Goal: Task Accomplishment & Management: Manage account settings

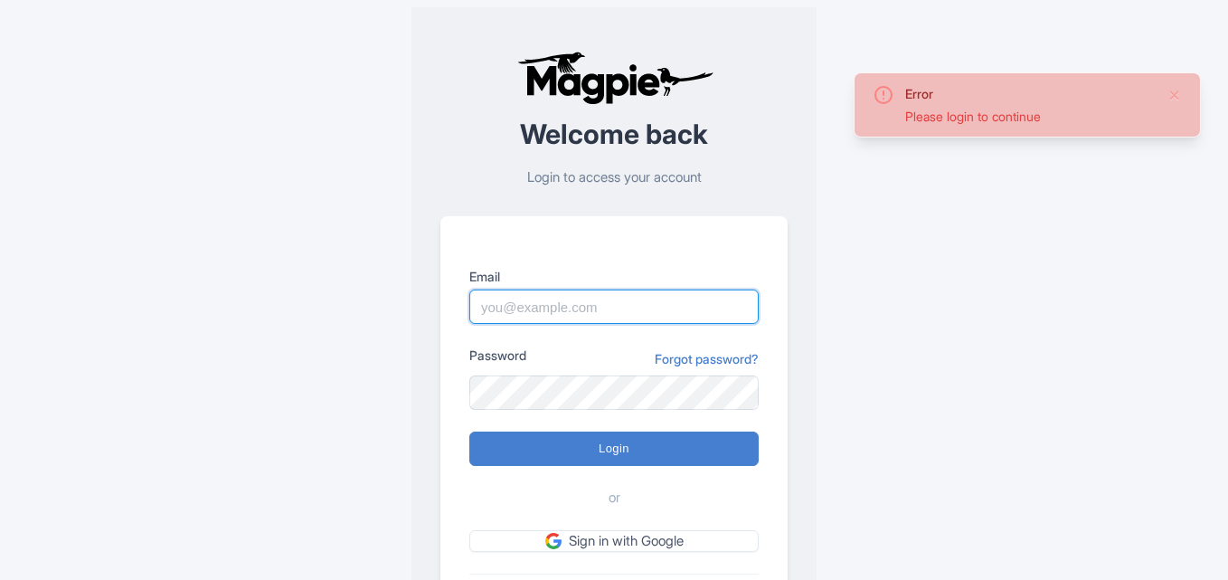
click at [507, 312] on input "Email" at bounding box center [613, 306] width 289 height 34
paste input "Anshul.chittodiya@ticketex.co"
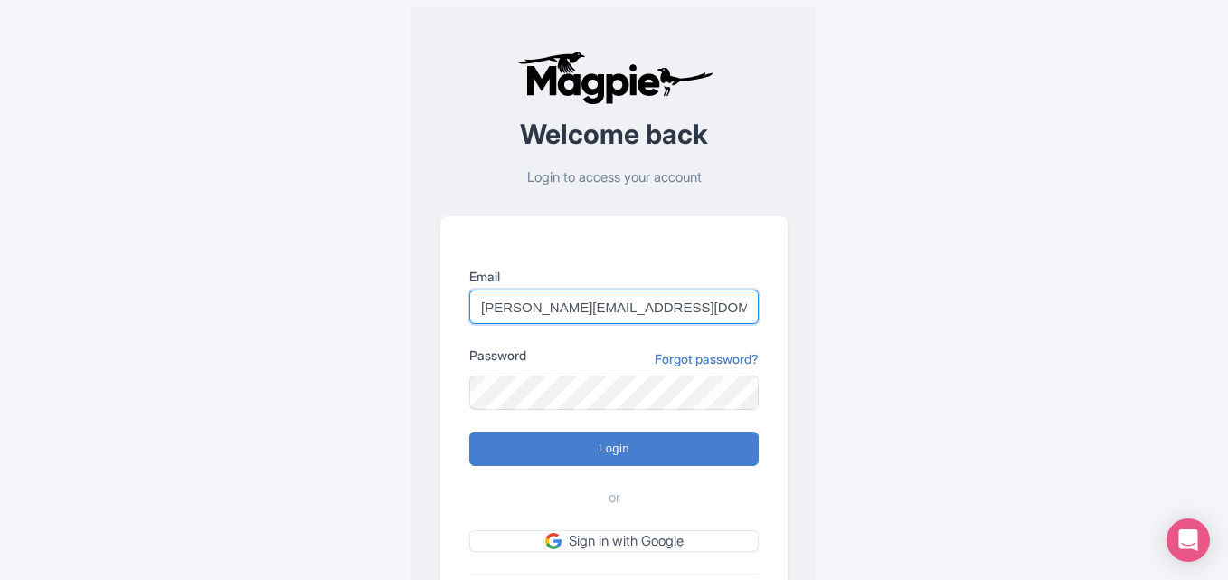
type input "Anshul.chittodiya@ticketex.co"
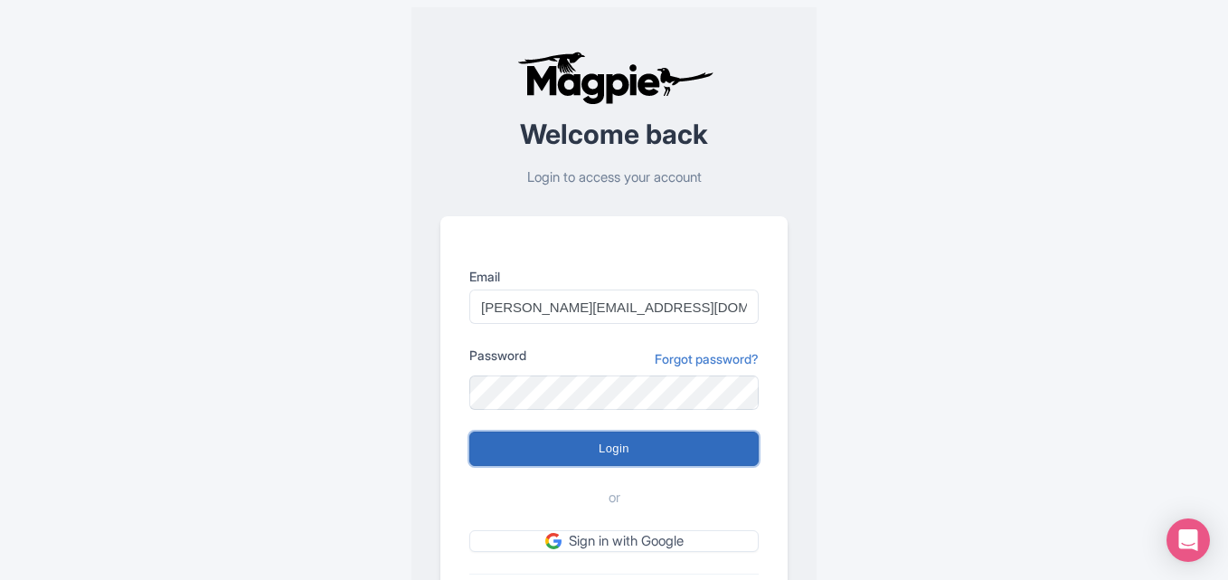
click at [572, 448] on input "Login" at bounding box center [613, 448] width 289 height 34
type input "Logging in..."
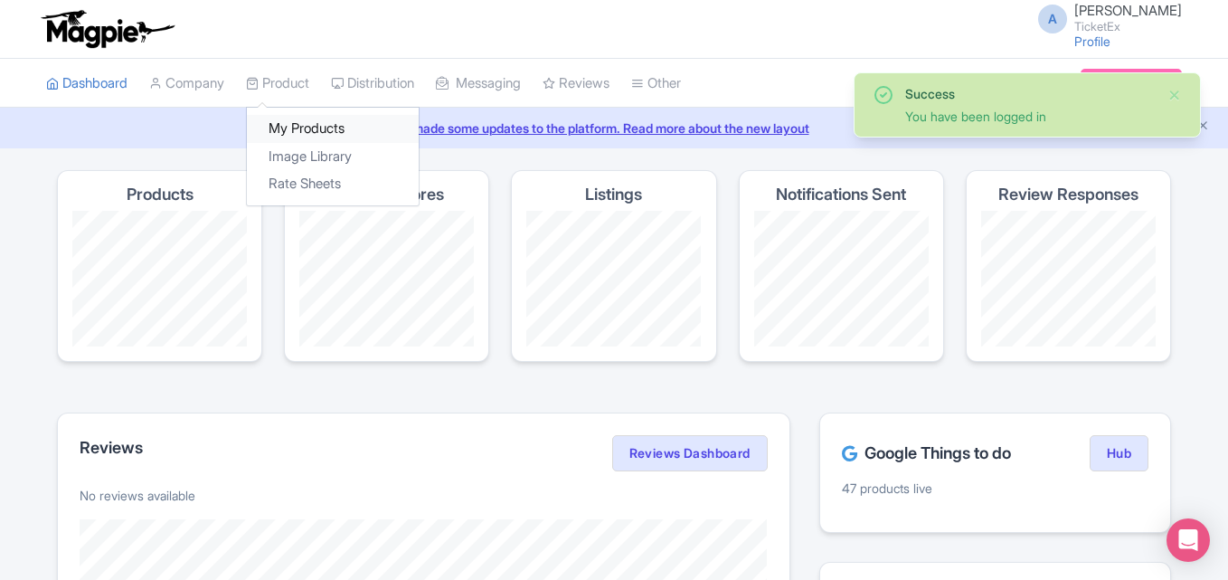
click at [306, 123] on link "My Products" at bounding box center [333, 129] width 172 height 28
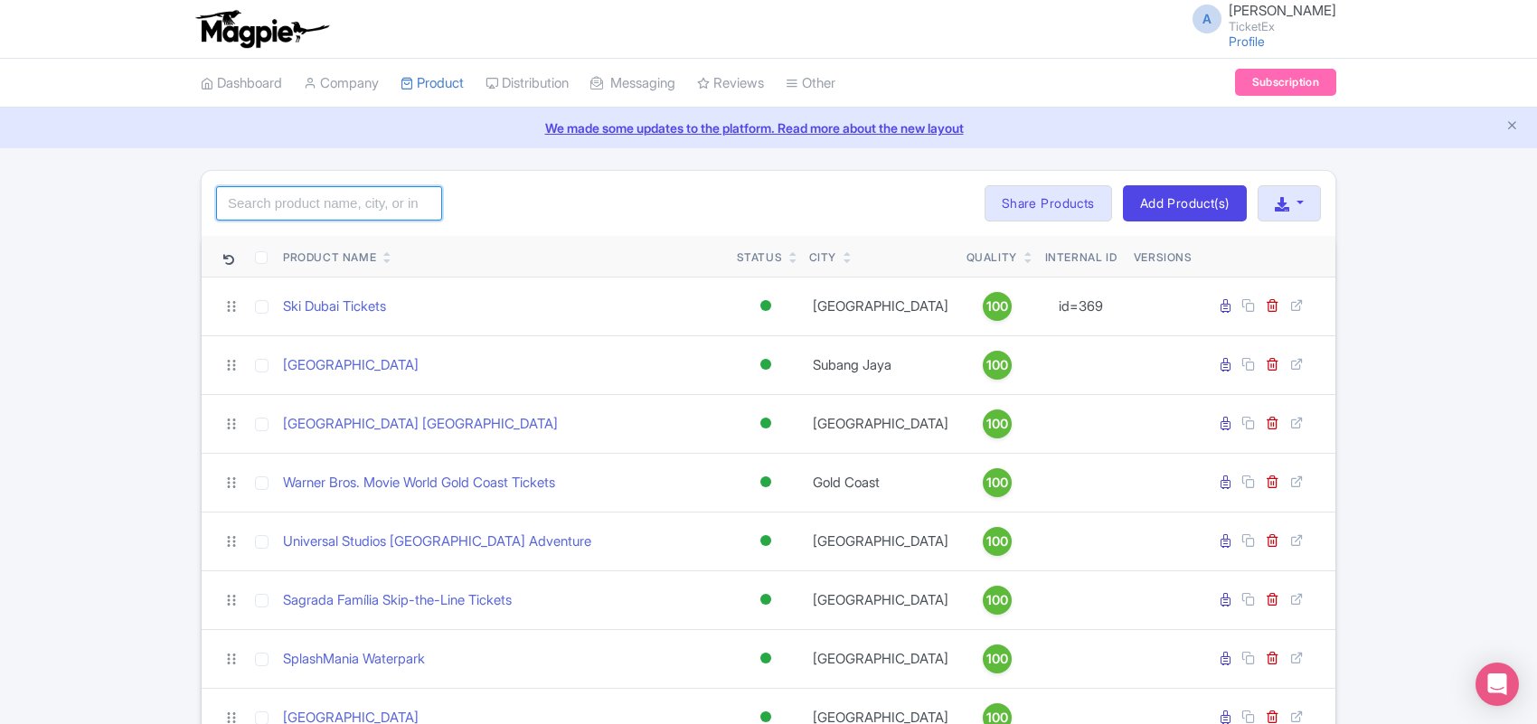
click at [350, 195] on input "search" at bounding box center [329, 203] width 226 height 34
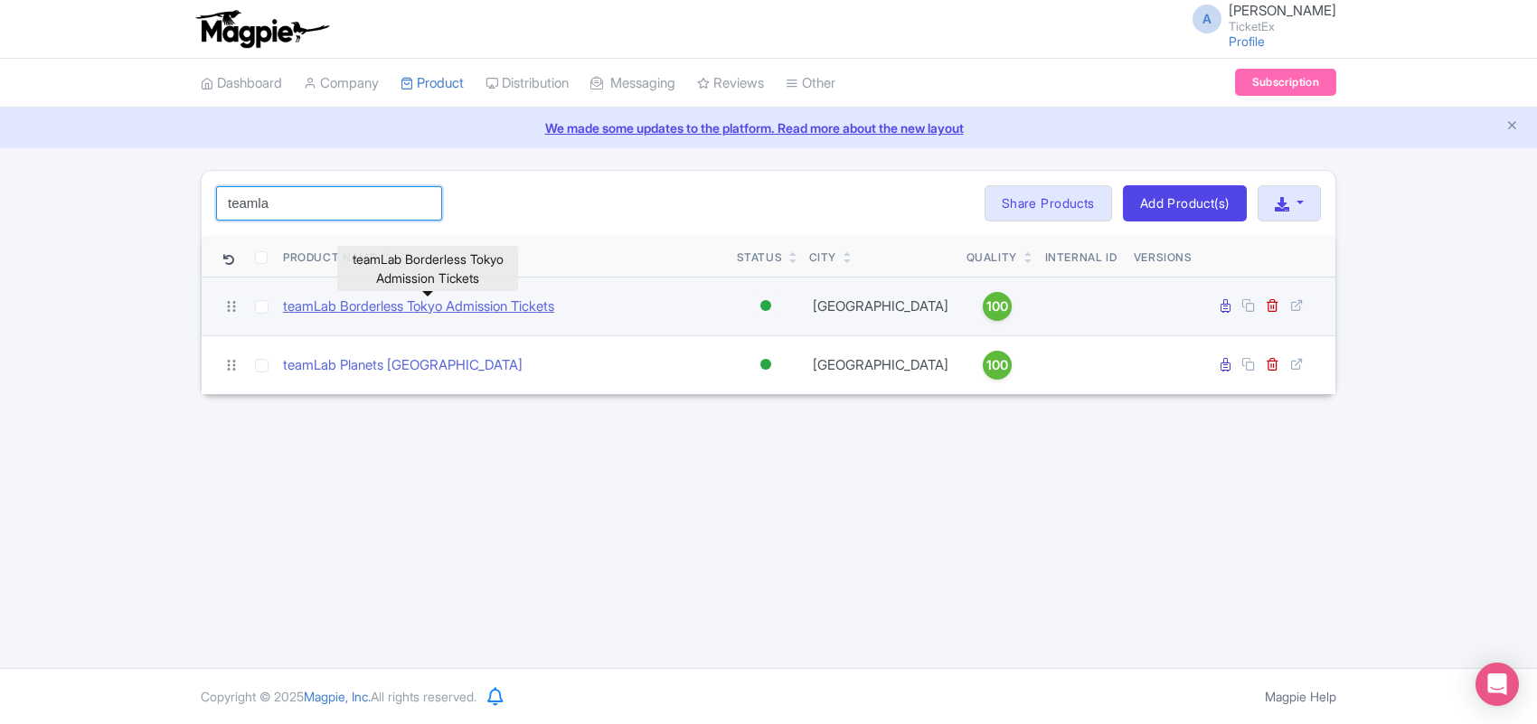
type input "teamla"
click at [346, 312] on link "teamLab Borderless Tokyo Admission Tickets" at bounding box center [418, 307] width 271 height 21
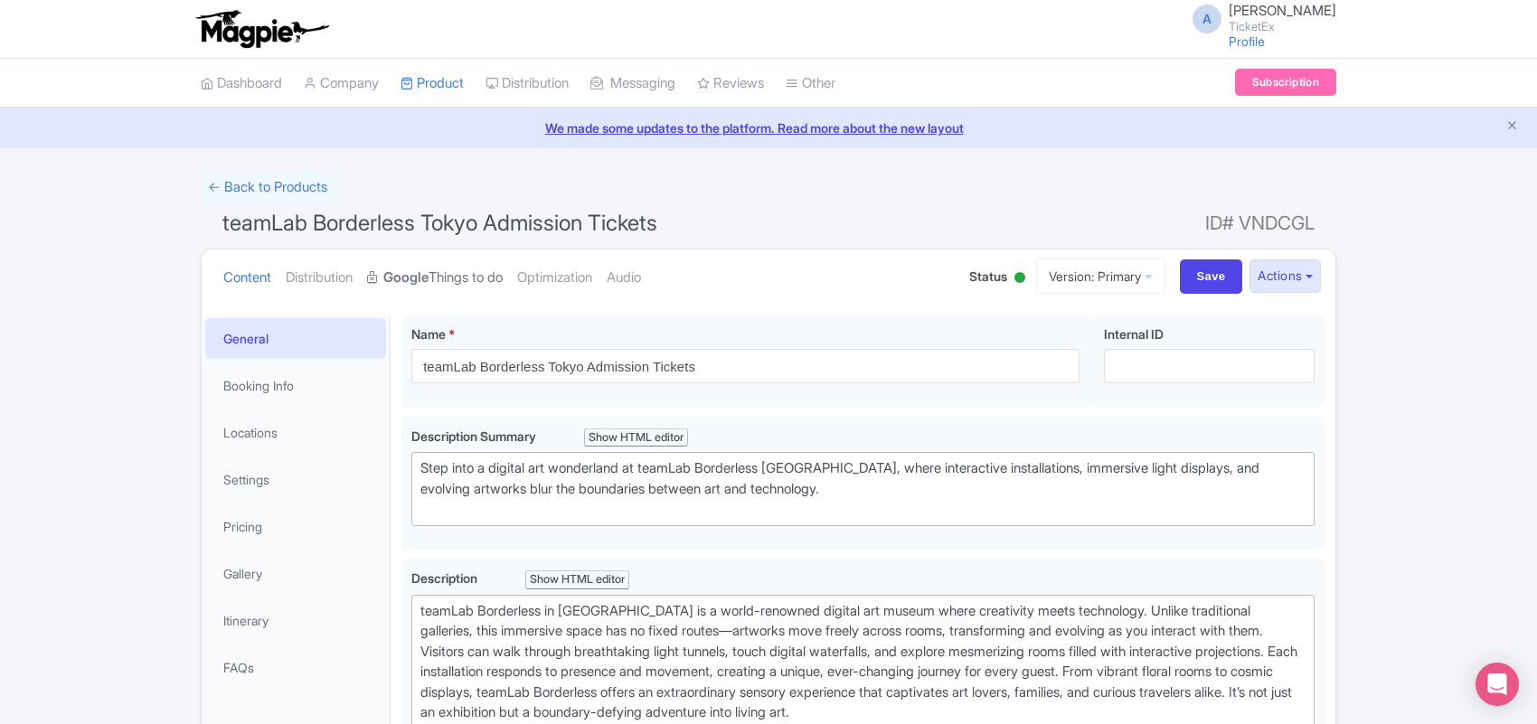
click at [455, 280] on link "Google Things to do" at bounding box center [435, 278] width 136 height 57
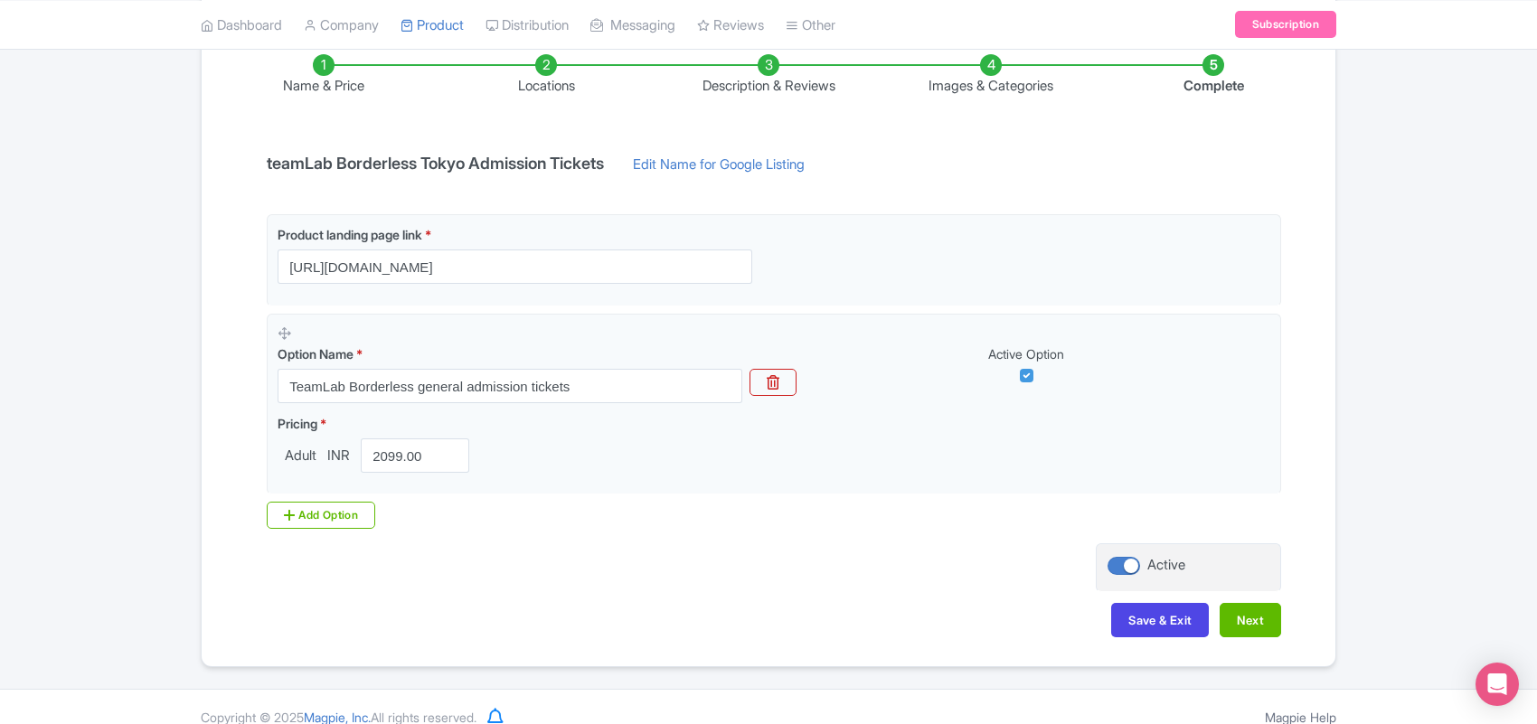
scroll to position [331, 0]
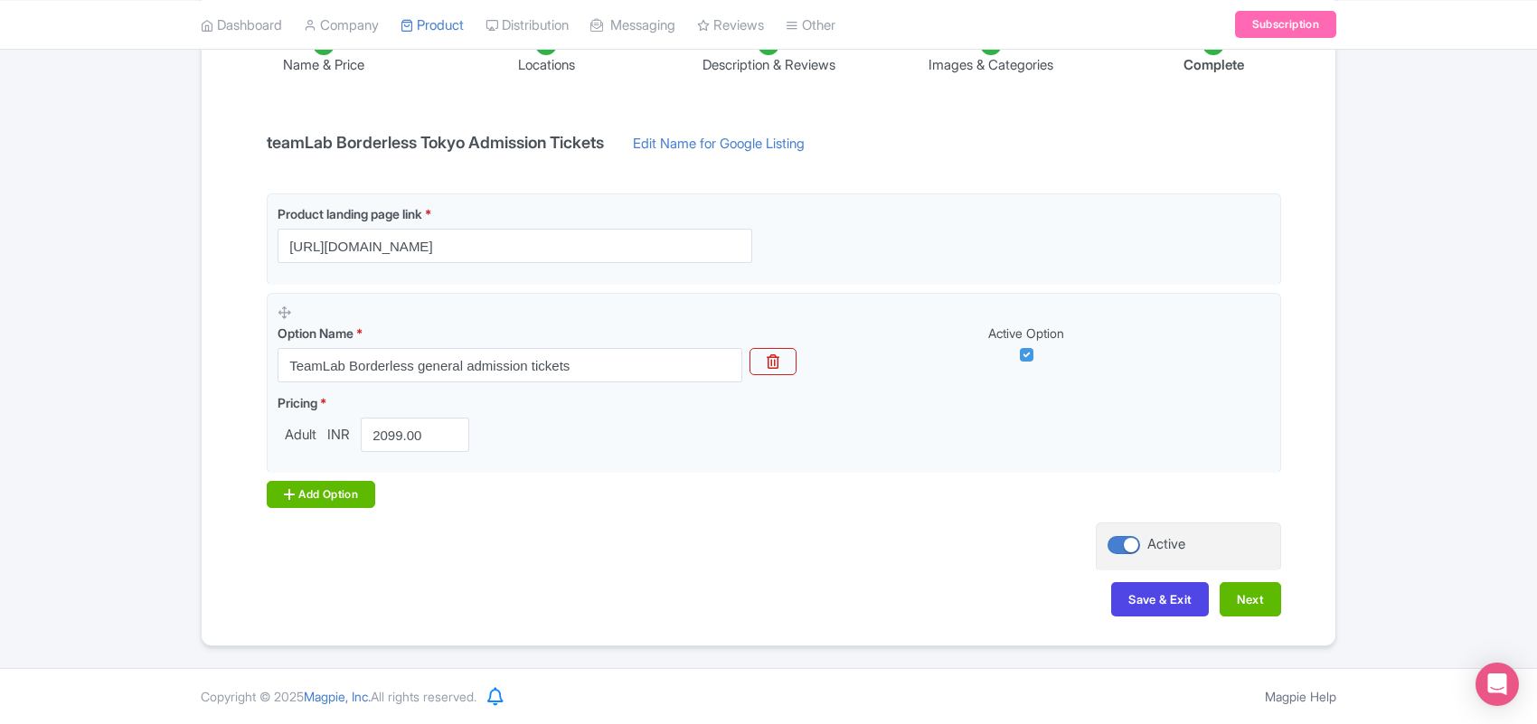
click at [300, 498] on div "Add Option" at bounding box center [321, 494] width 109 height 27
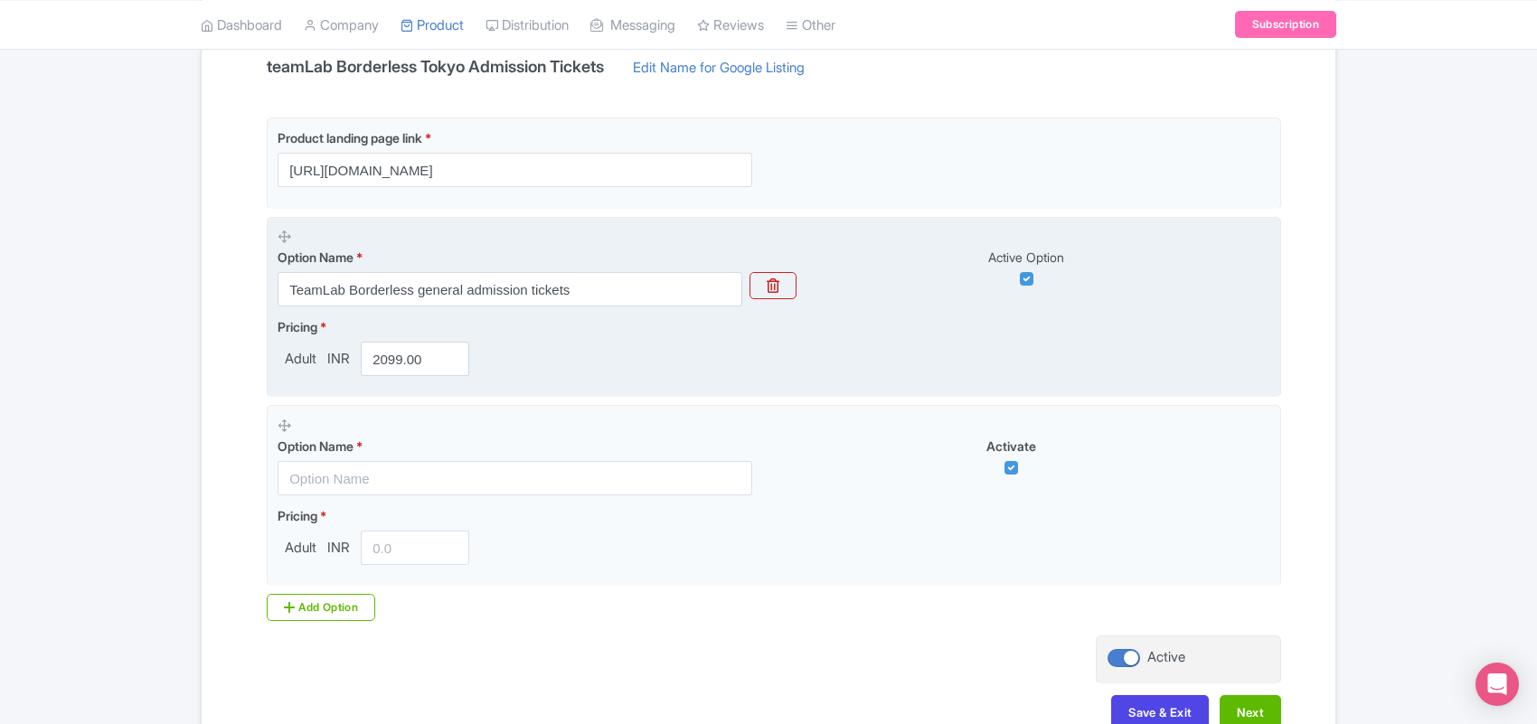
scroll to position [444, 0]
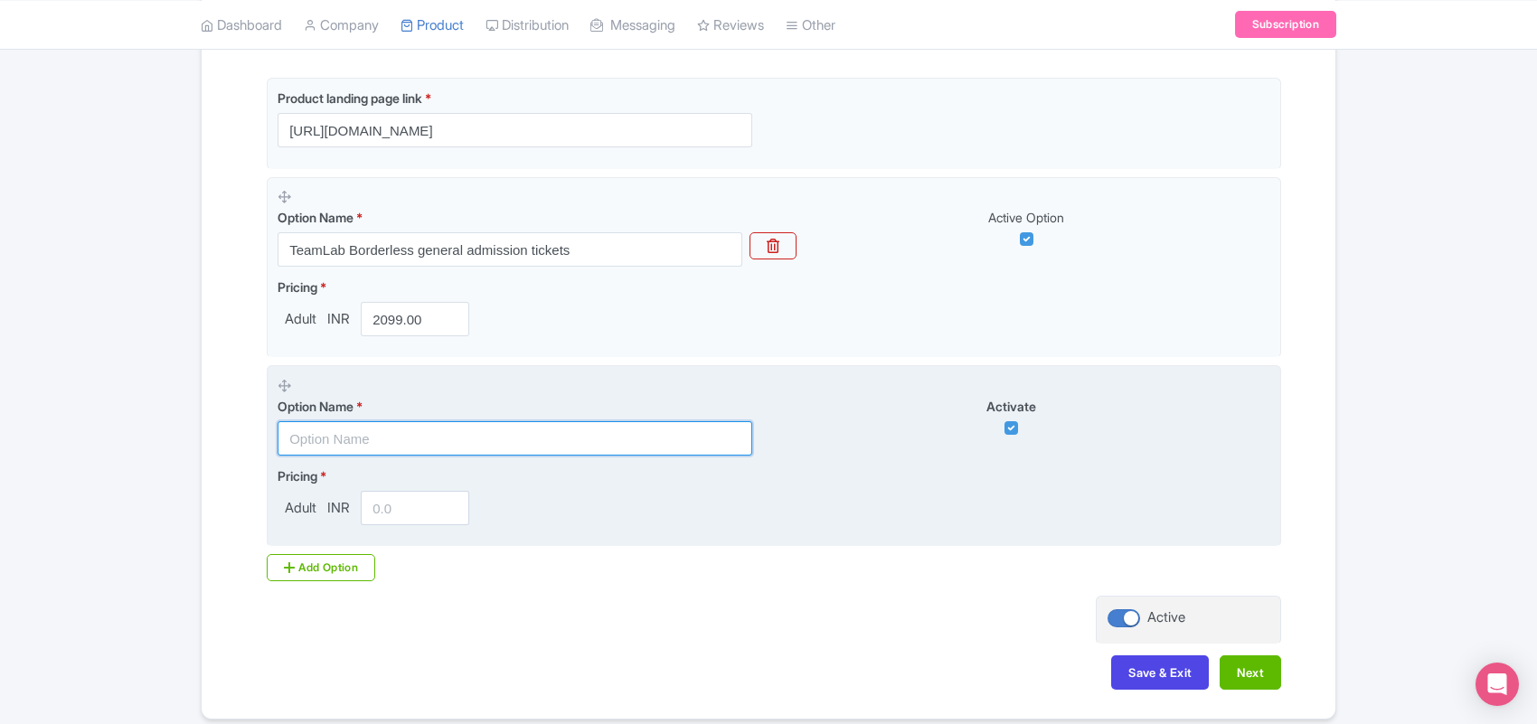
click at [323, 437] on input "text" at bounding box center [515, 438] width 475 height 34
paste input "teamLab Borderless Entry Tickets (only weekends)"
type input "teamLab Borderless Entry Tickets (only weekends)"
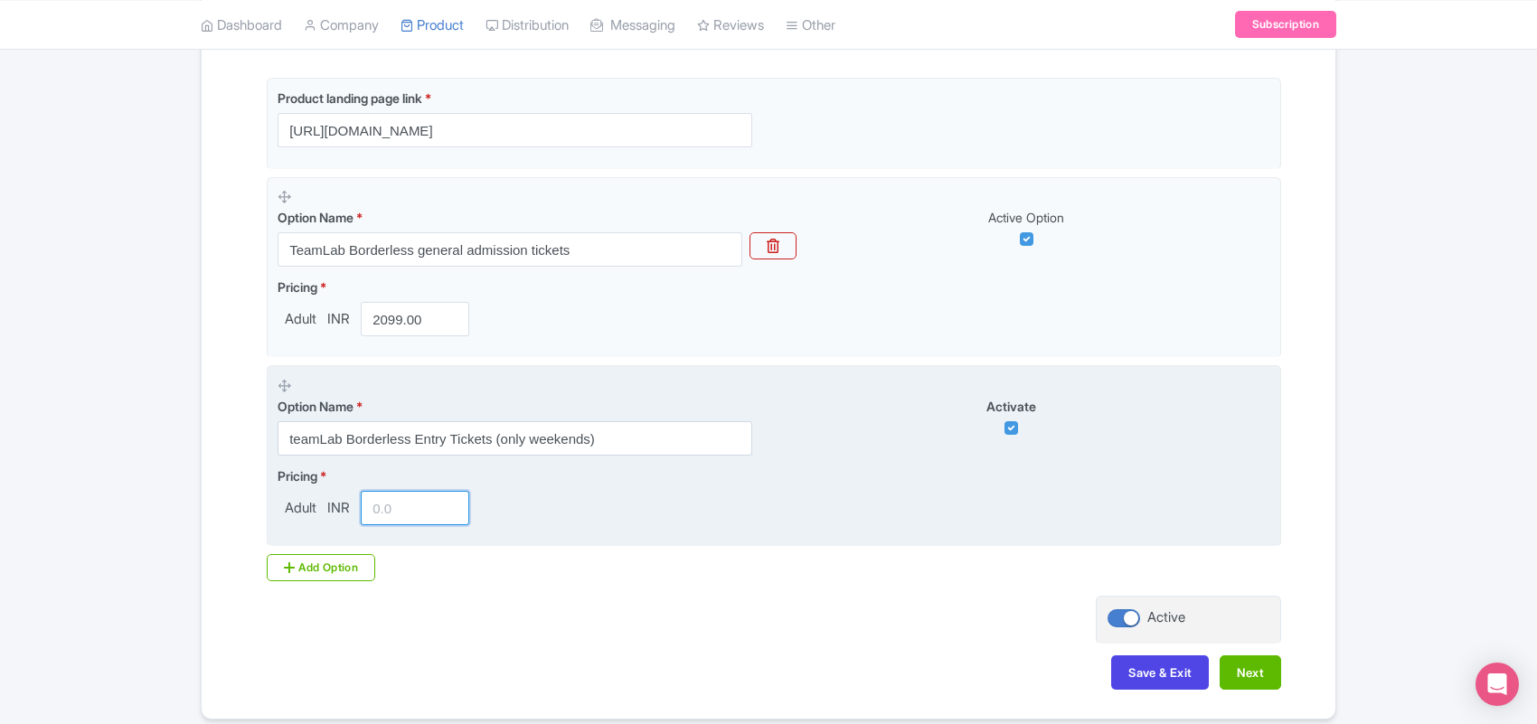
click at [393, 509] on input "number" at bounding box center [415, 508] width 109 height 34
paste input "2900.00"
type input "2900.00"
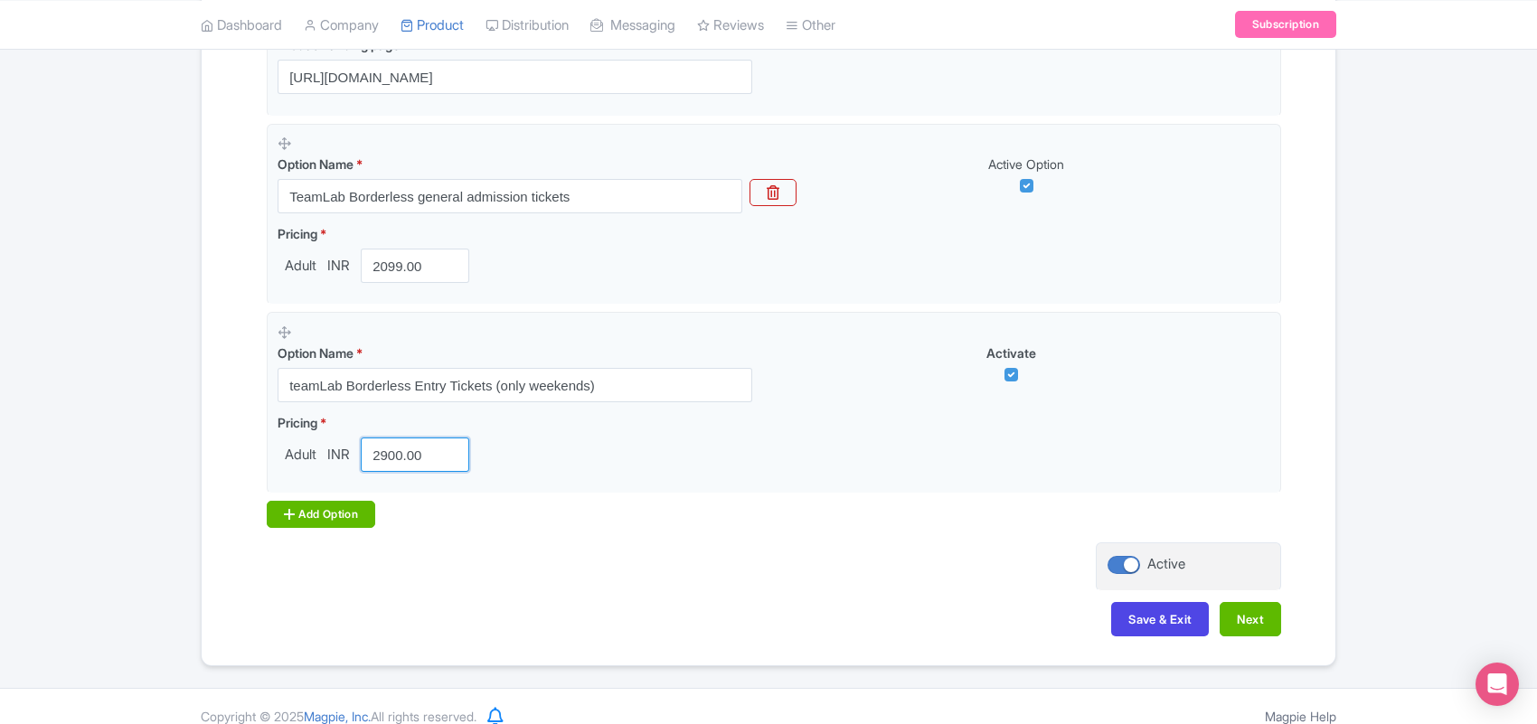
scroll to position [521, 0]
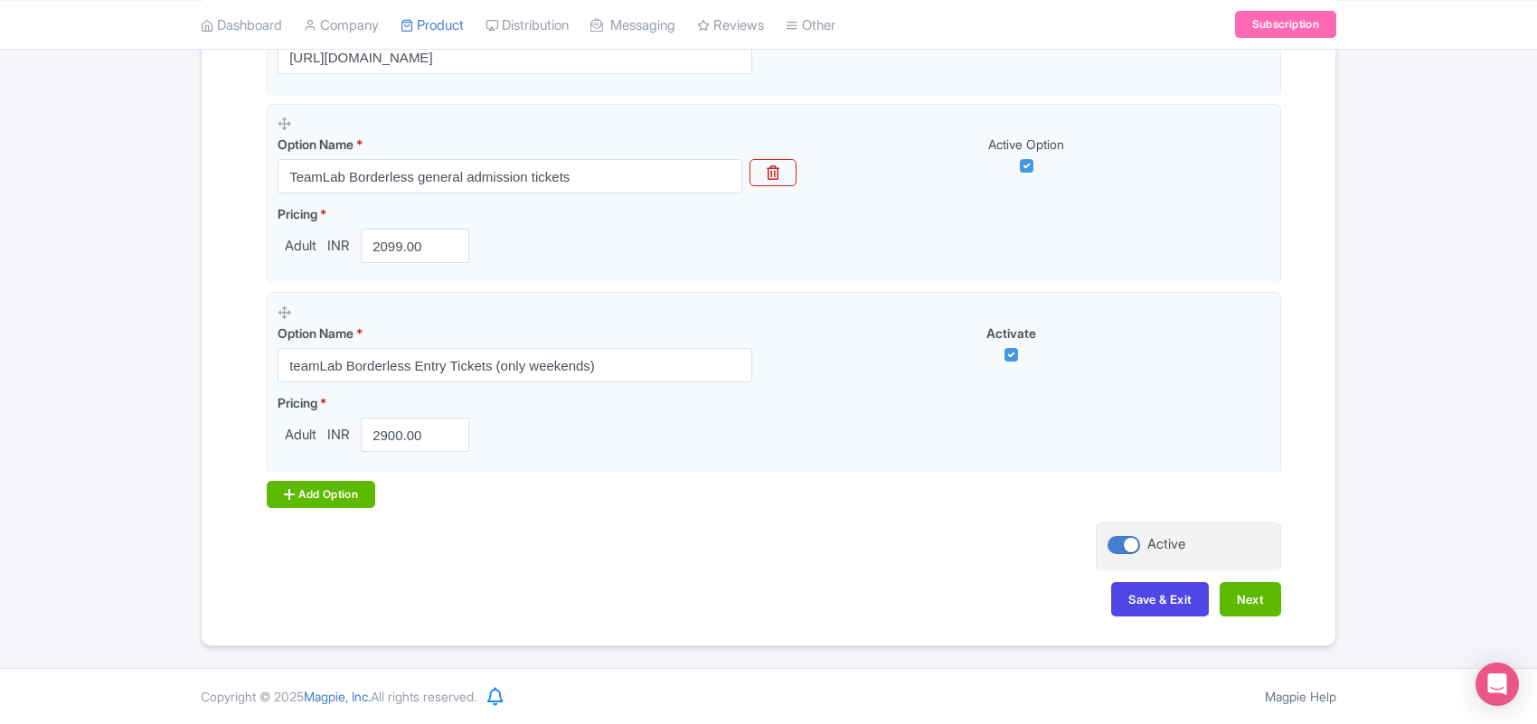
click at [337, 497] on div "Add Option" at bounding box center [321, 494] width 109 height 27
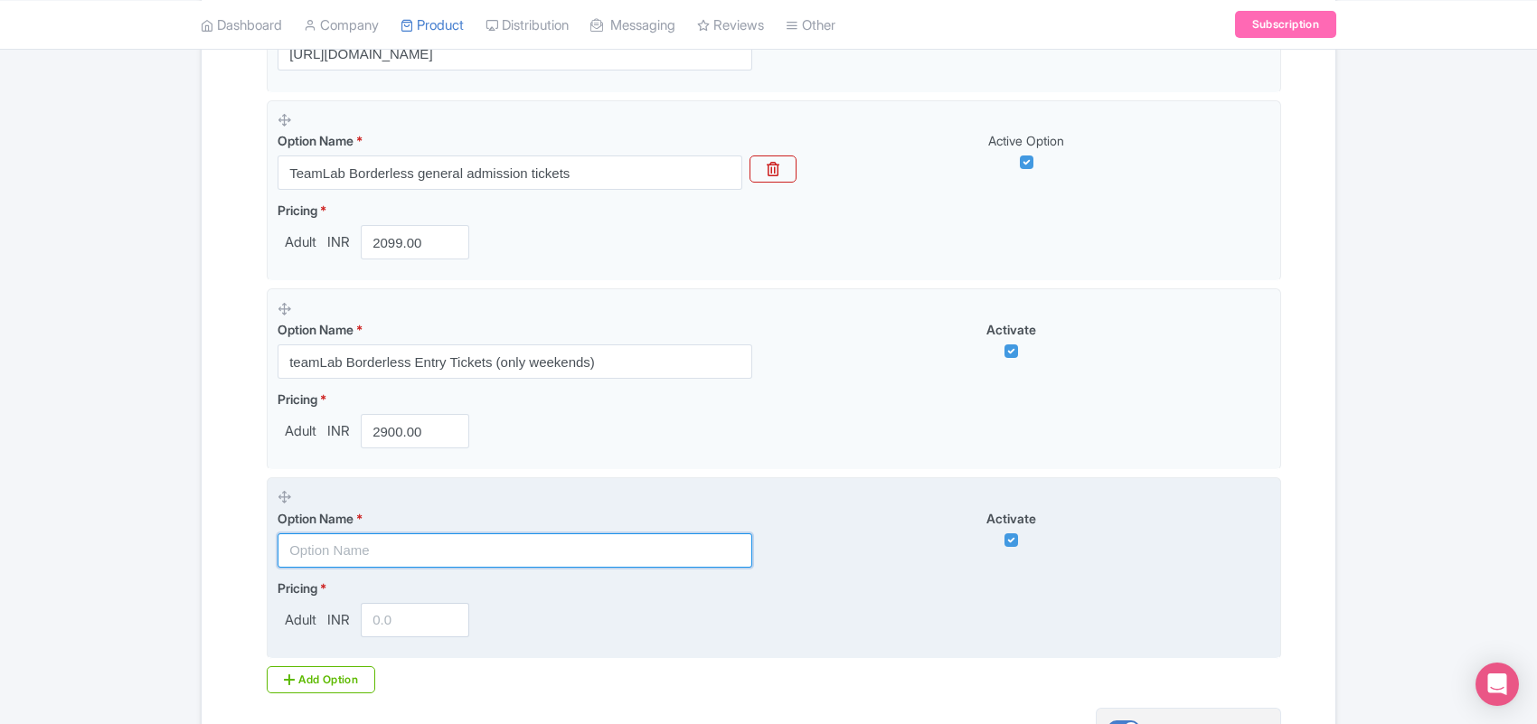
click at [333, 549] on input "text" at bounding box center [515, 551] width 475 height 34
paste input "Early Bird Entry to Tokyo Digital Art Experience Random Slots"
type input "Early Bird Entry to Tokyo Digital Art Experience Random Slots"
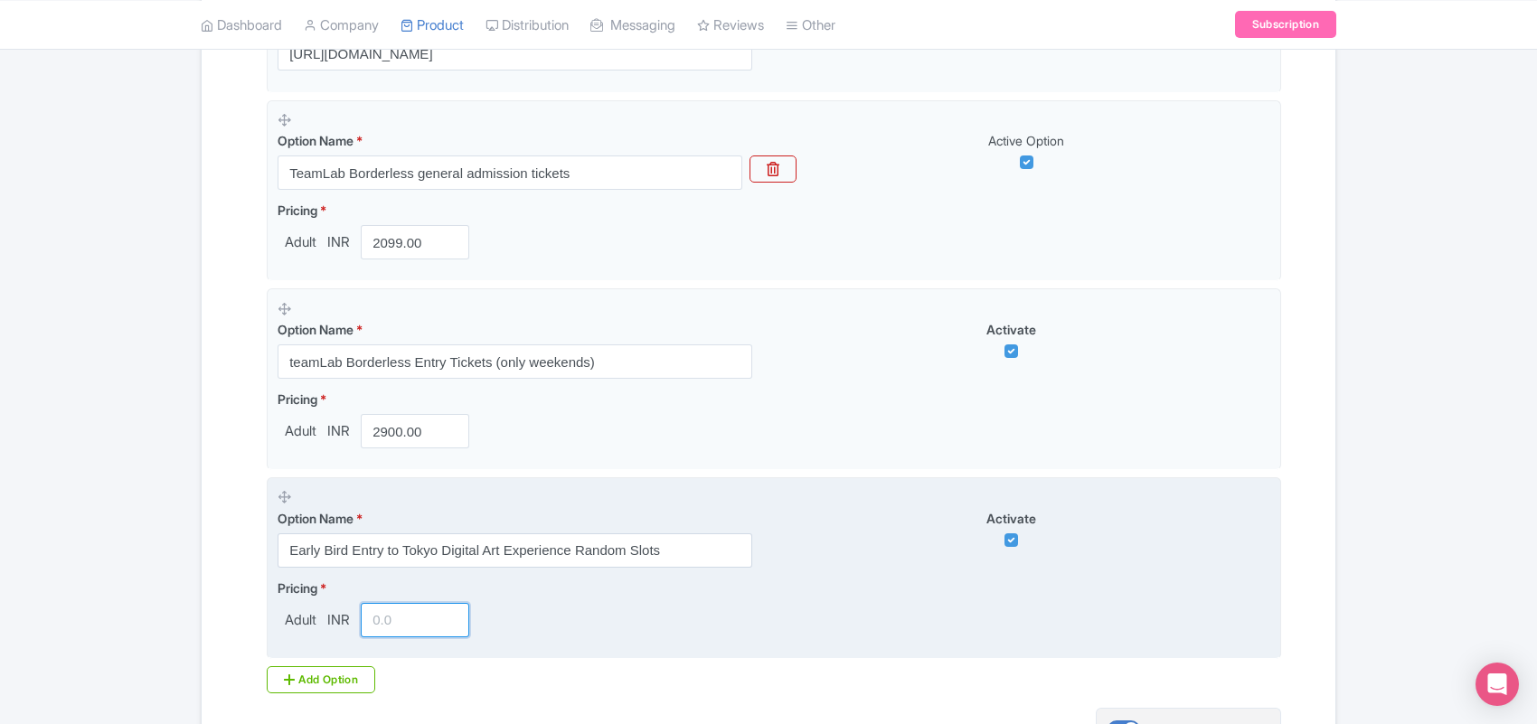
click at [385, 622] on input "number" at bounding box center [415, 620] width 109 height 34
paste input "2940.00"
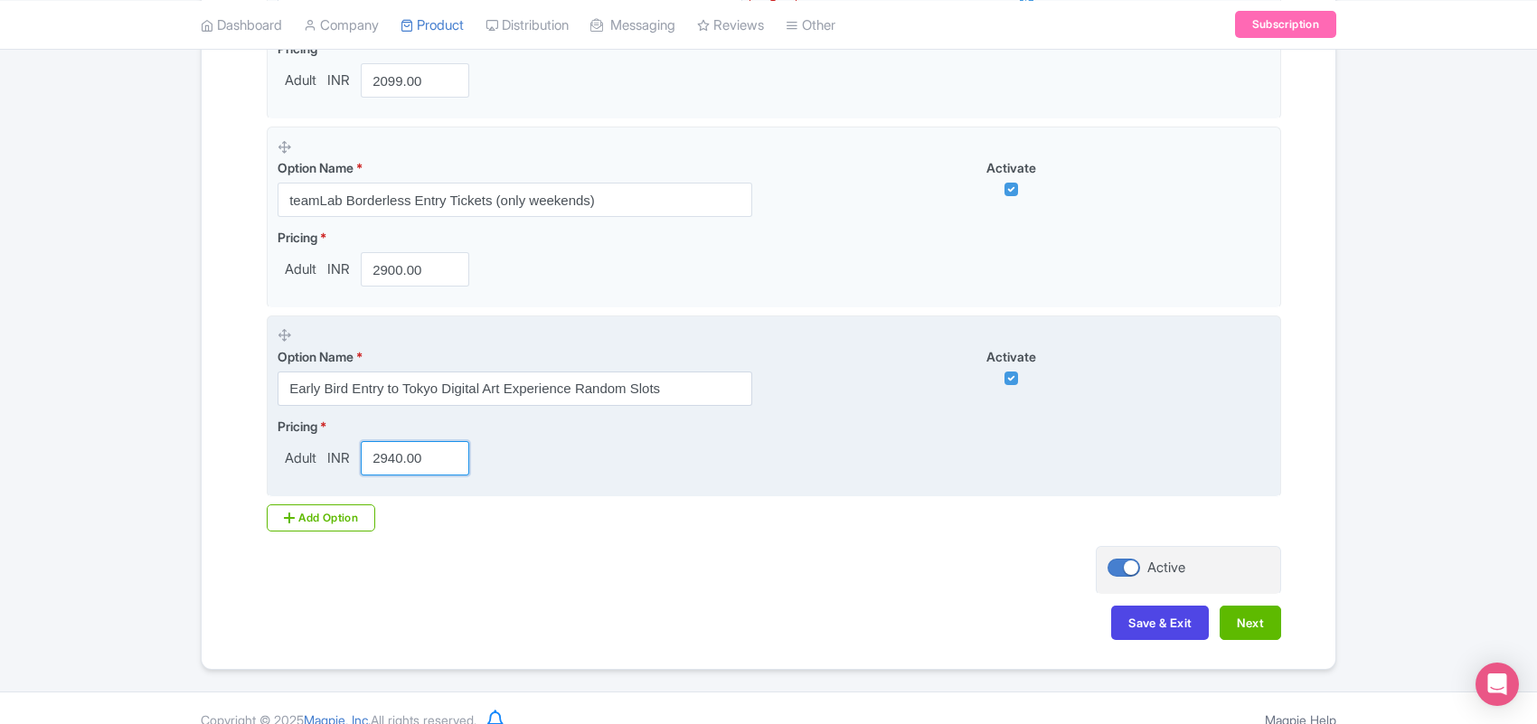
scroll to position [710, 0]
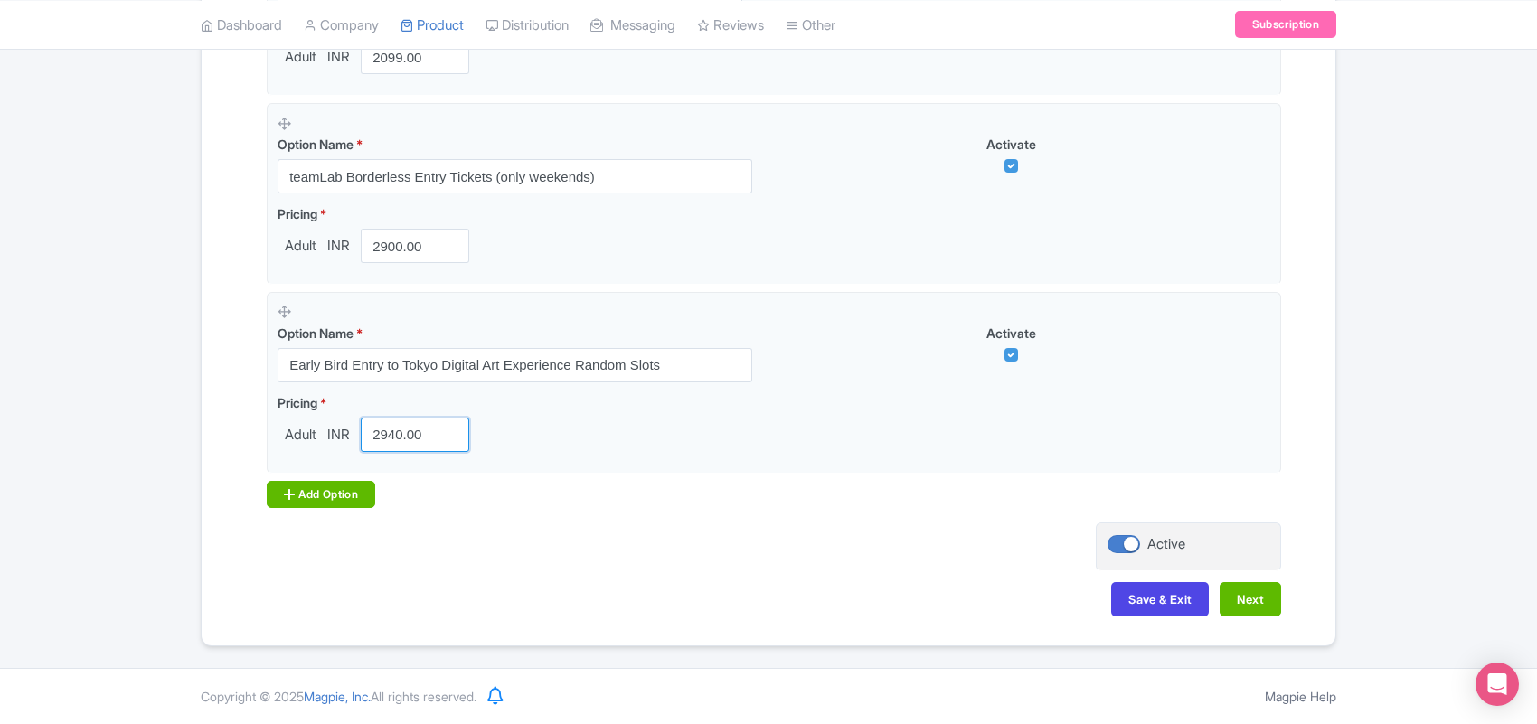
type input "2940.00"
click at [331, 488] on div "Add Option" at bounding box center [321, 494] width 109 height 27
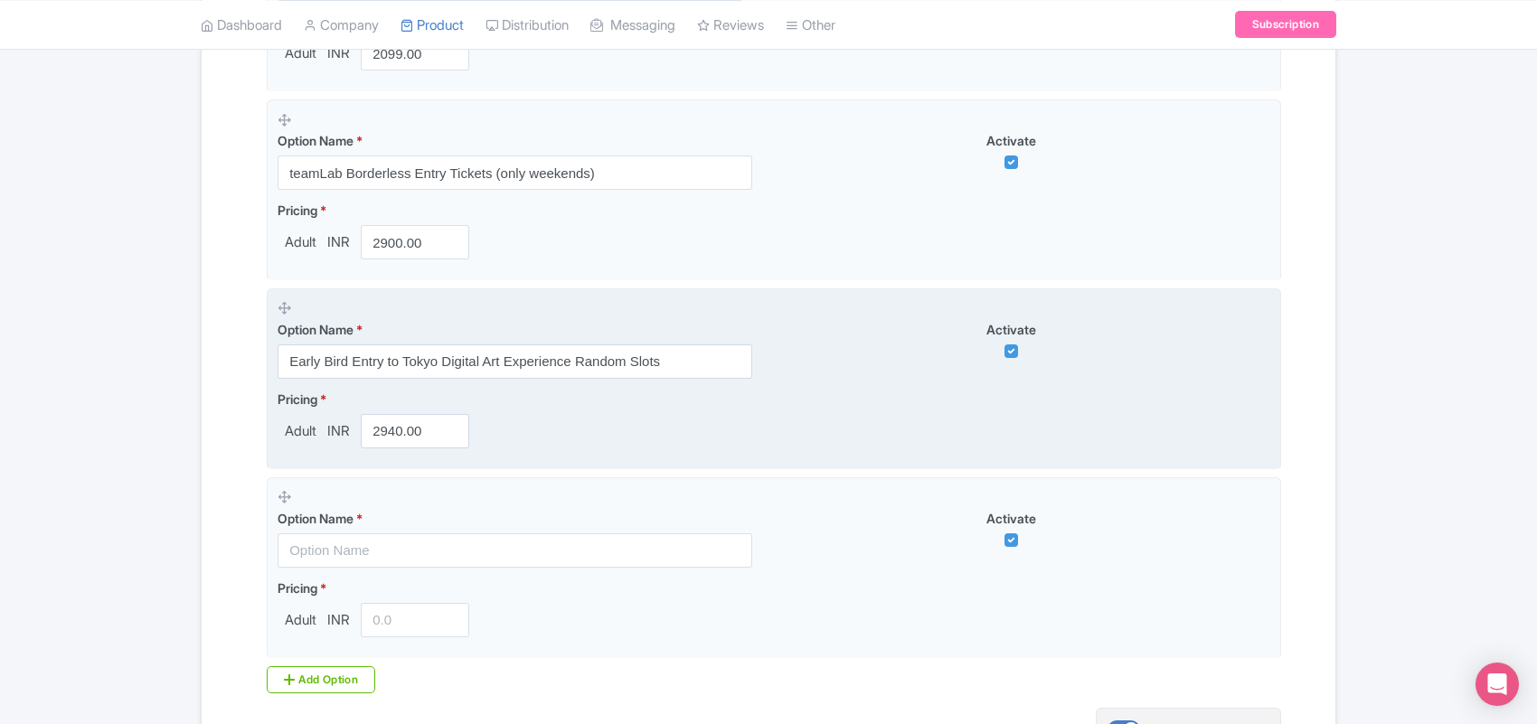
scroll to position [823, 0]
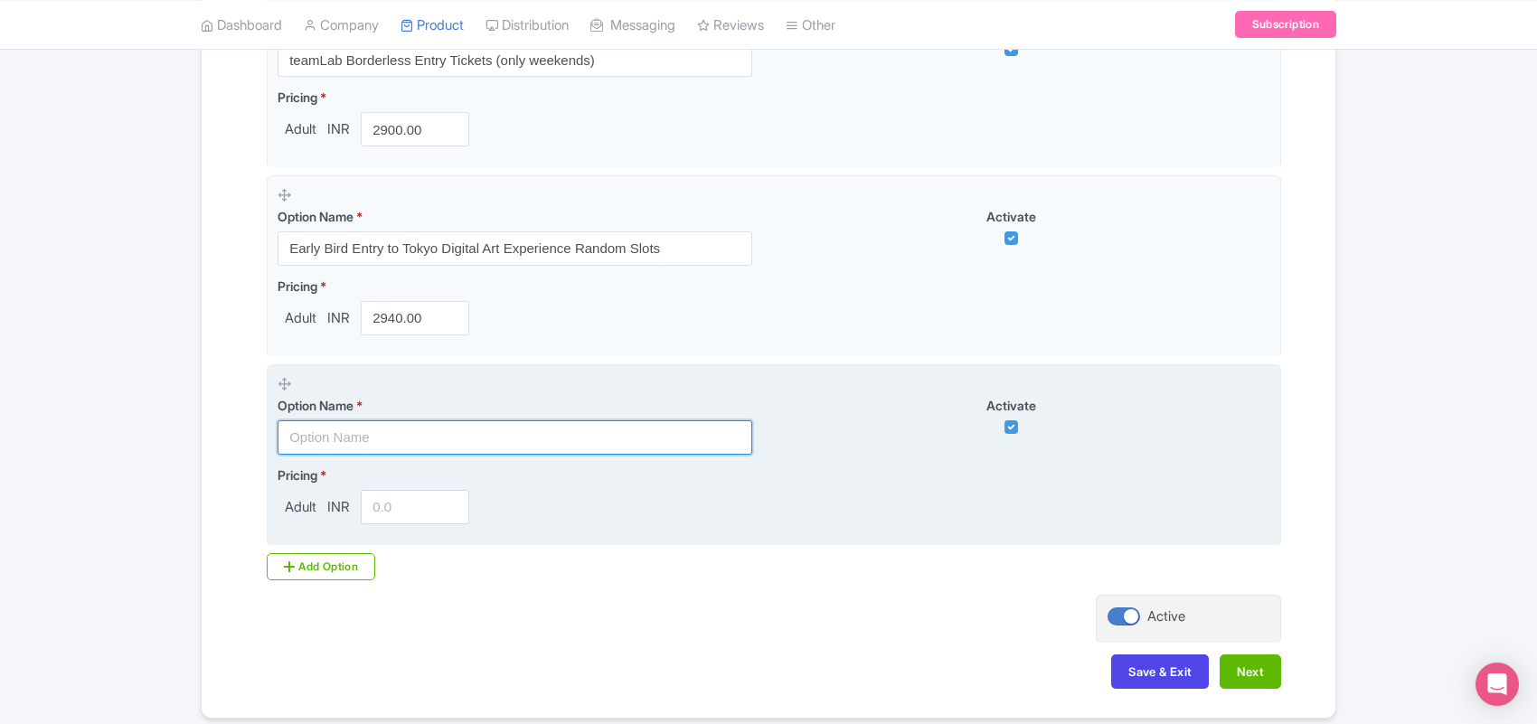
click at [335, 440] on input "text" at bounding box center [515, 438] width 475 height 34
paste input "teamLab Borderless (Flexi Tickets)"
type input "teamLab Borderless (Flexi Tickets)"
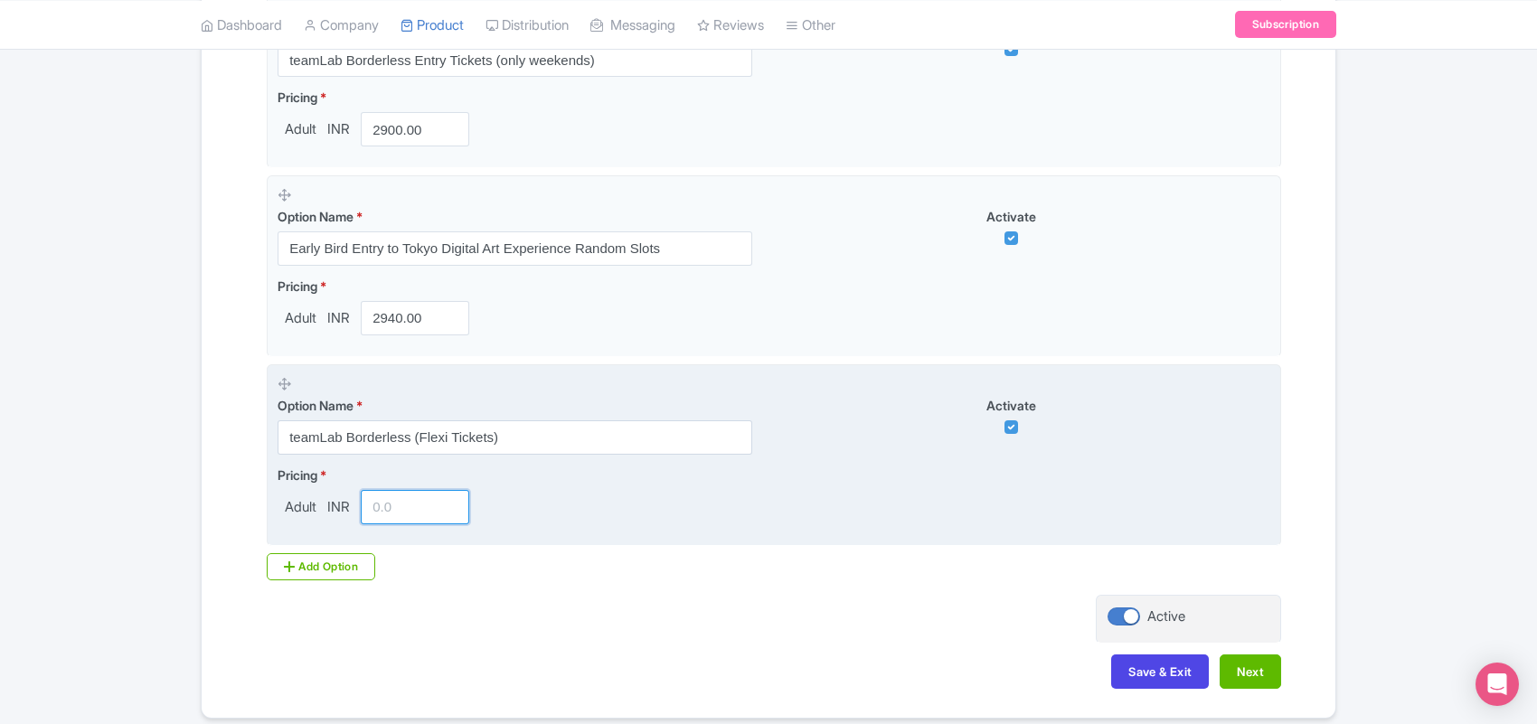
click at [389, 508] on input "number" at bounding box center [415, 507] width 109 height 34
paste input "7100.00"
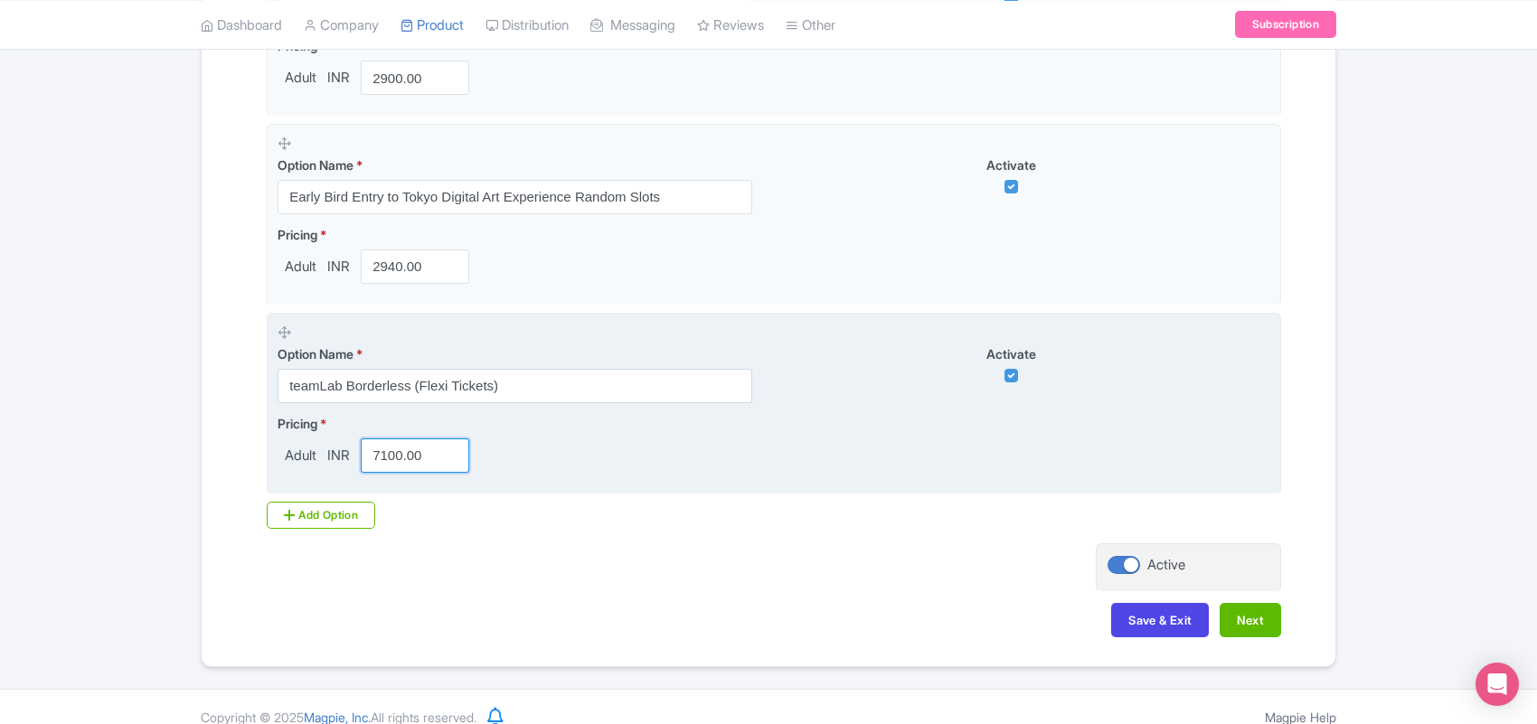
scroll to position [900, 0]
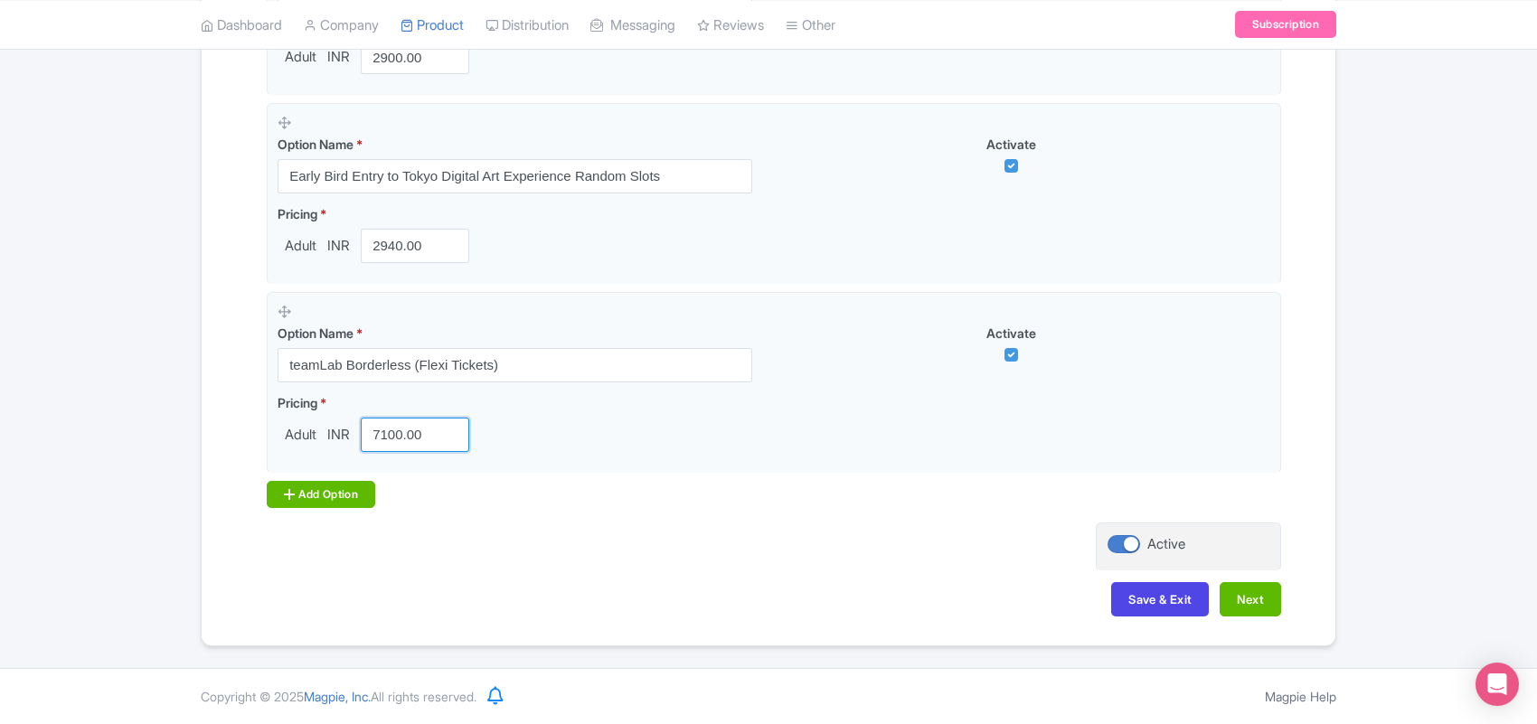
type input "7100.00"
drag, startPoint x: 348, startPoint y: 494, endPoint x: 355, endPoint y: 364, distance: 130.4
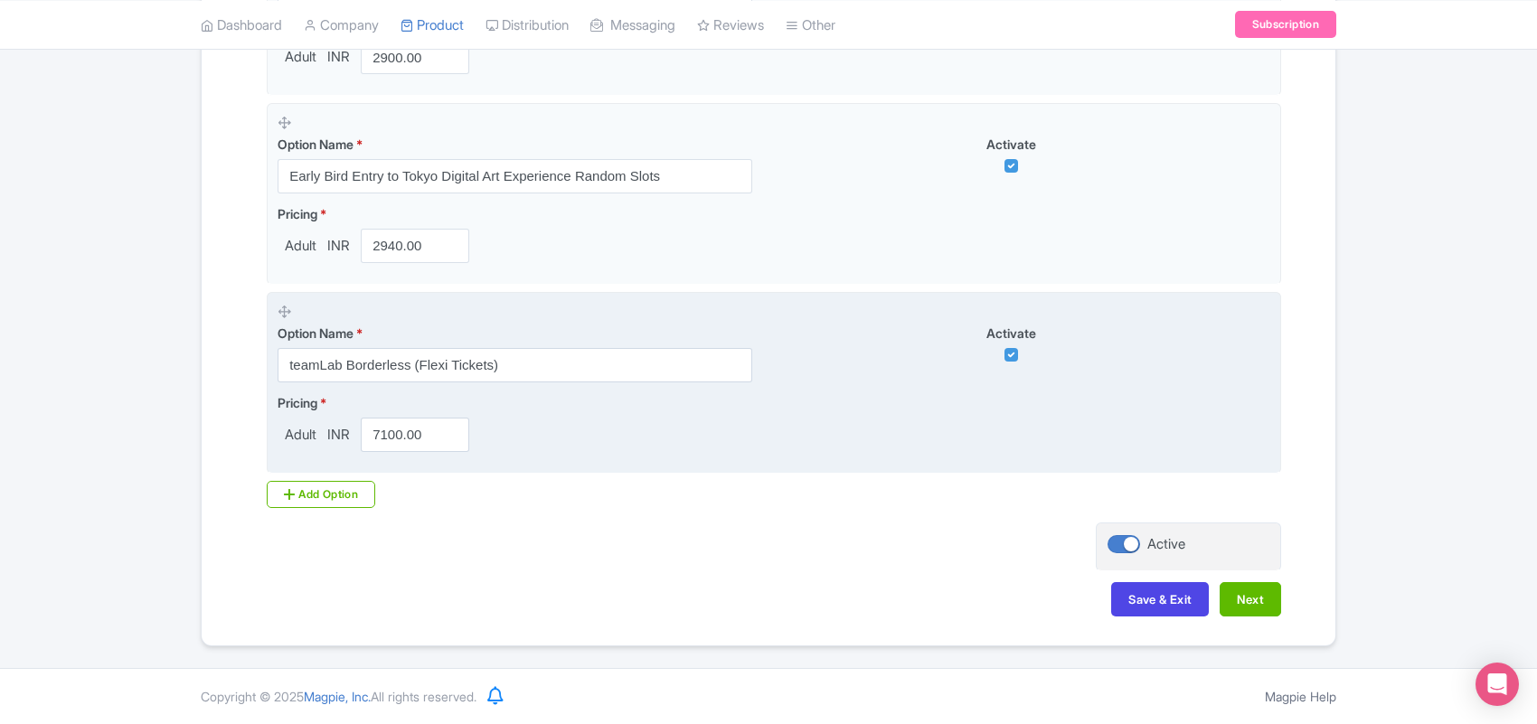
click at [348, 491] on div "Add Option" at bounding box center [321, 494] width 109 height 27
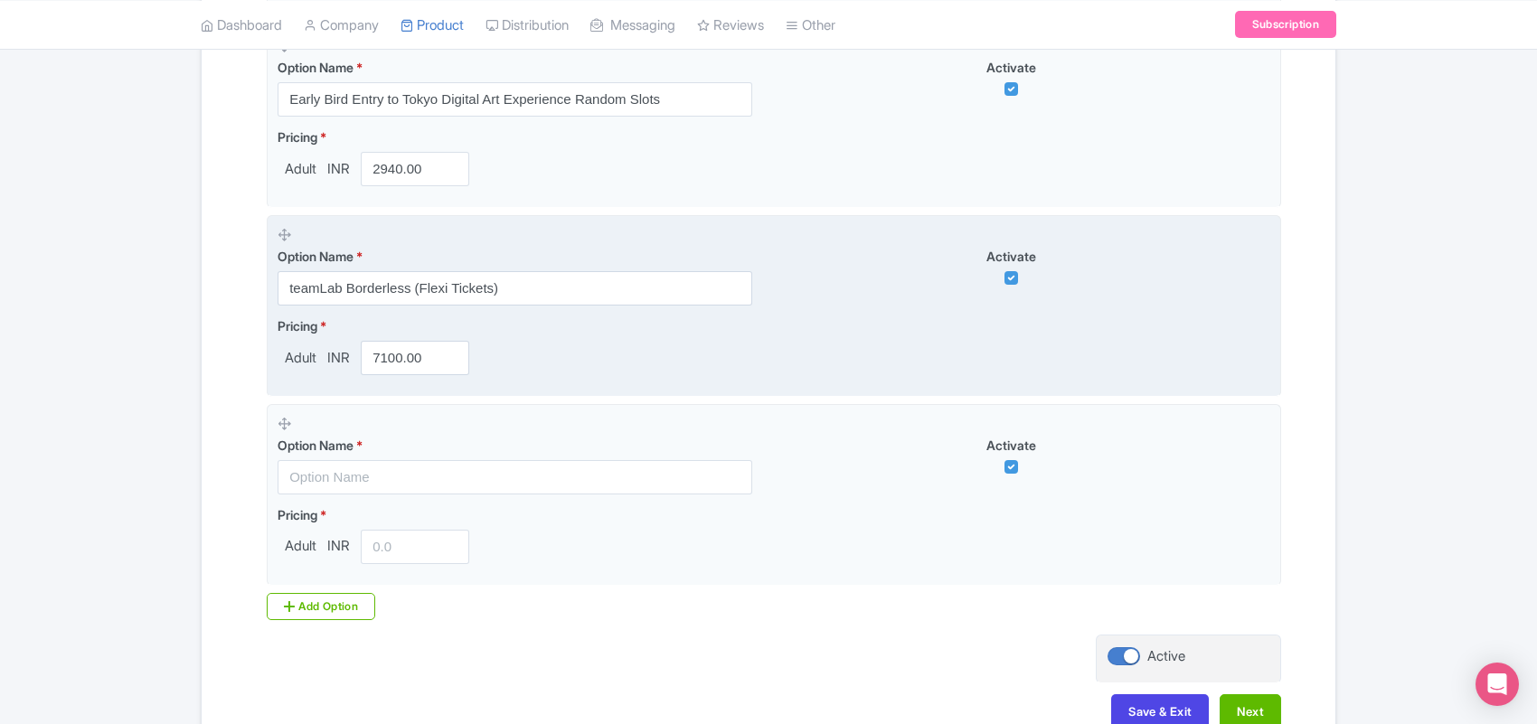
scroll to position [1013, 0]
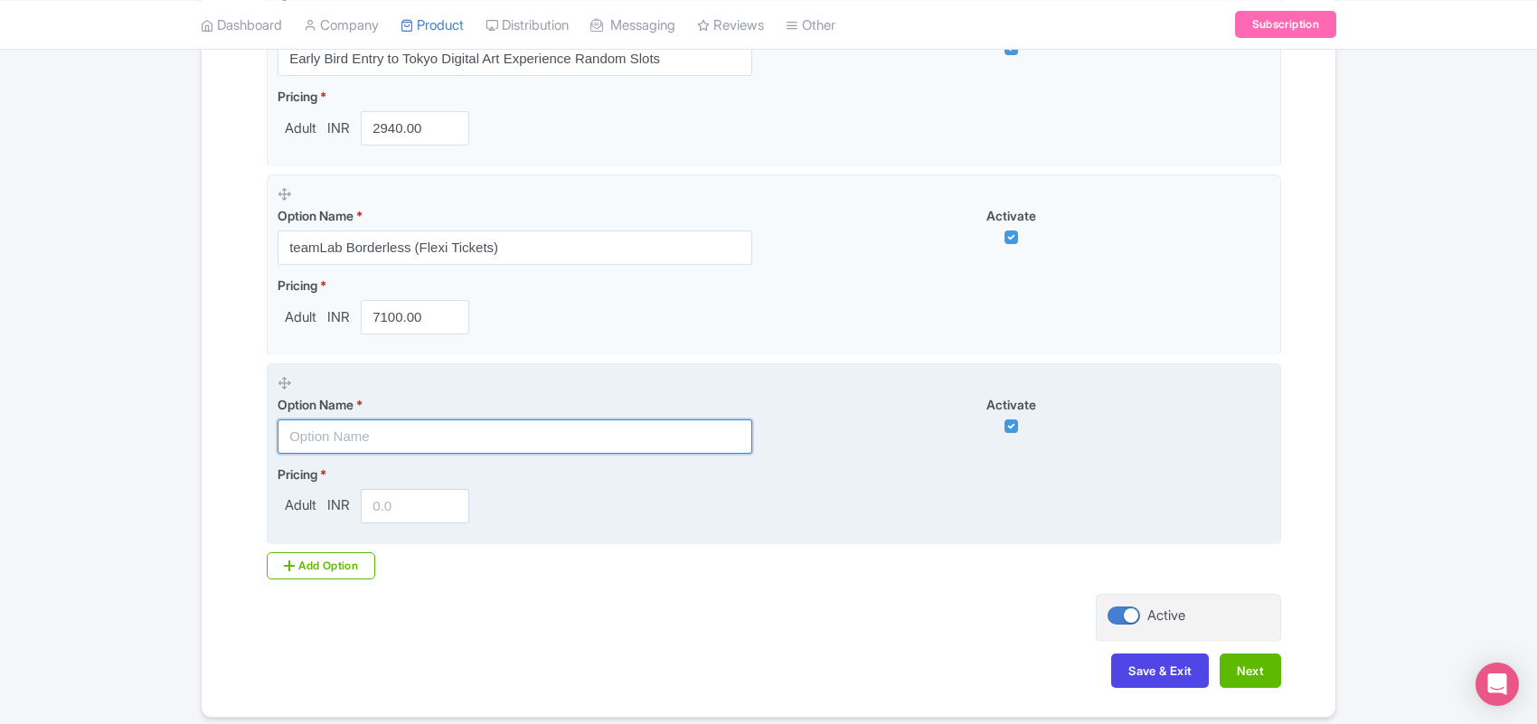
click at [351, 441] on input "text" at bounding box center [515, 437] width 475 height 34
paste input "OFFER - Buy 1 Get 1 Free - Entrance Entry Ticket"
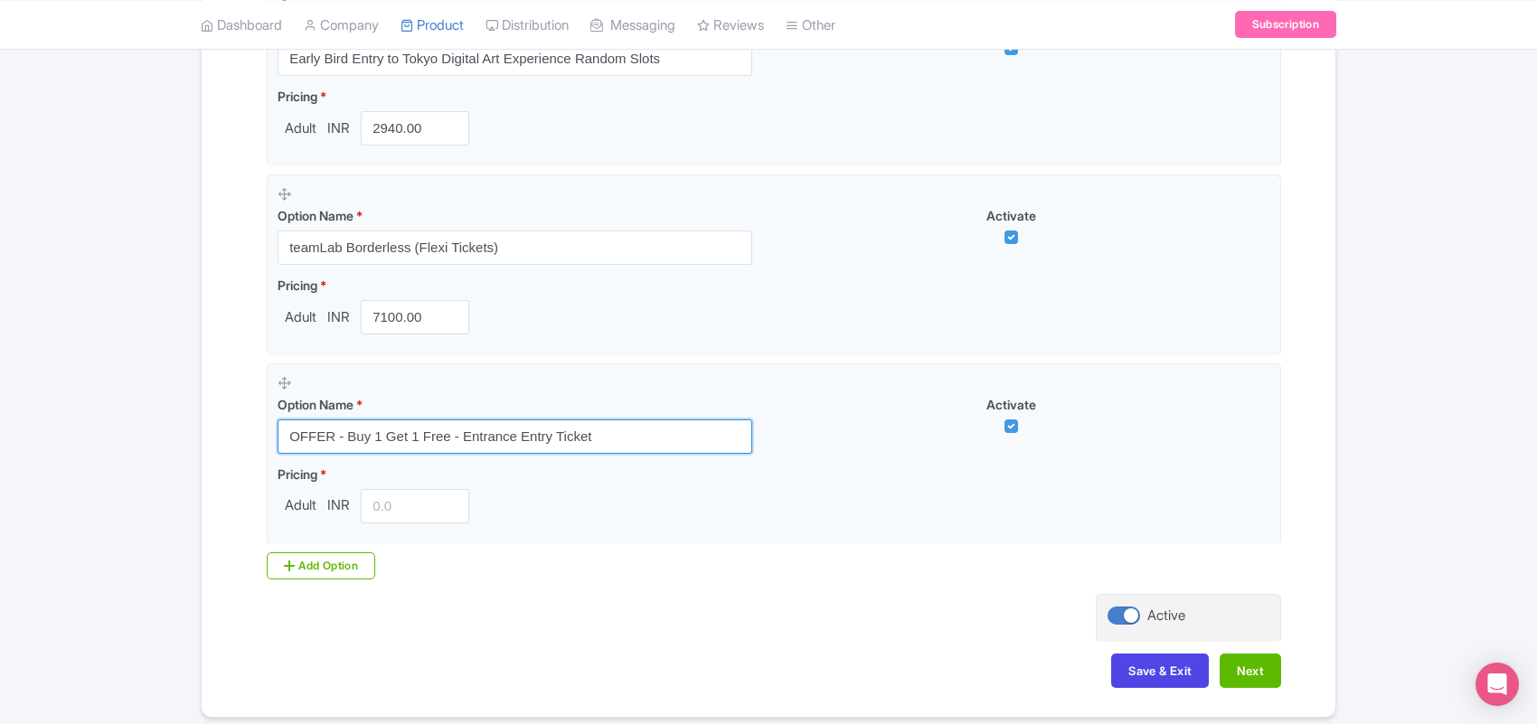
type input "OFFER - Buy 1 Get 1 Free - Entrance Entry Ticket"
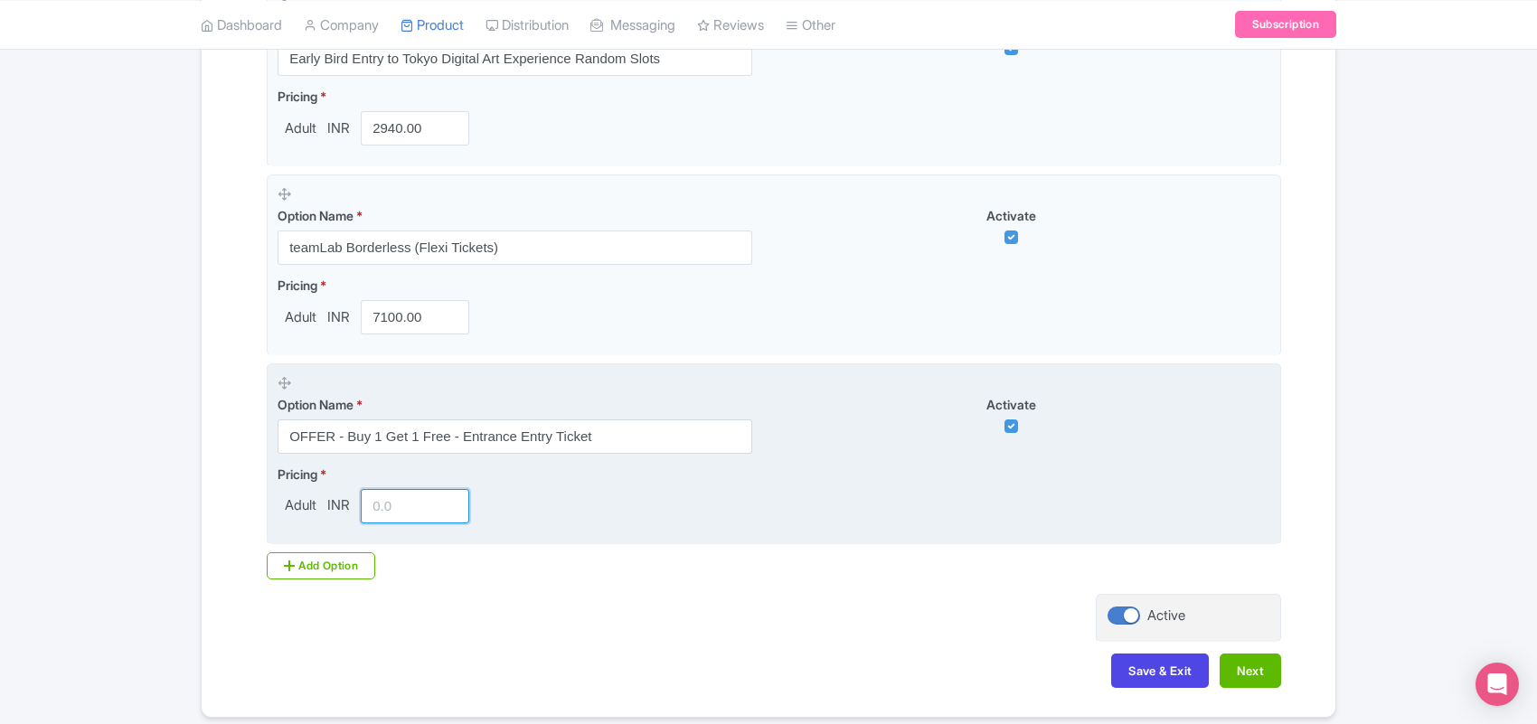
click at [395, 506] on input "number" at bounding box center [415, 506] width 109 height 34
paste input "7459.00"
type input "7459.00"
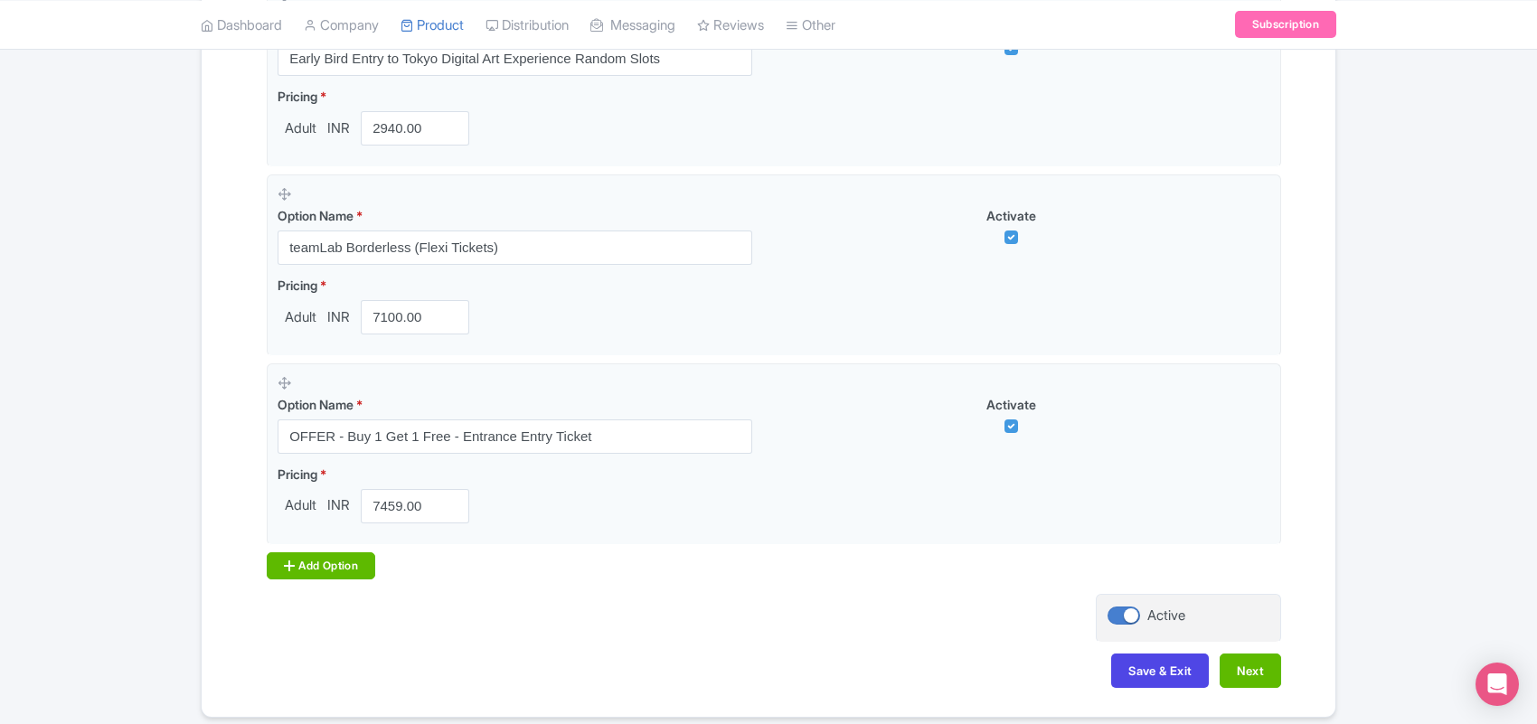
click at [336, 580] on div "Add Option" at bounding box center [321, 566] width 109 height 27
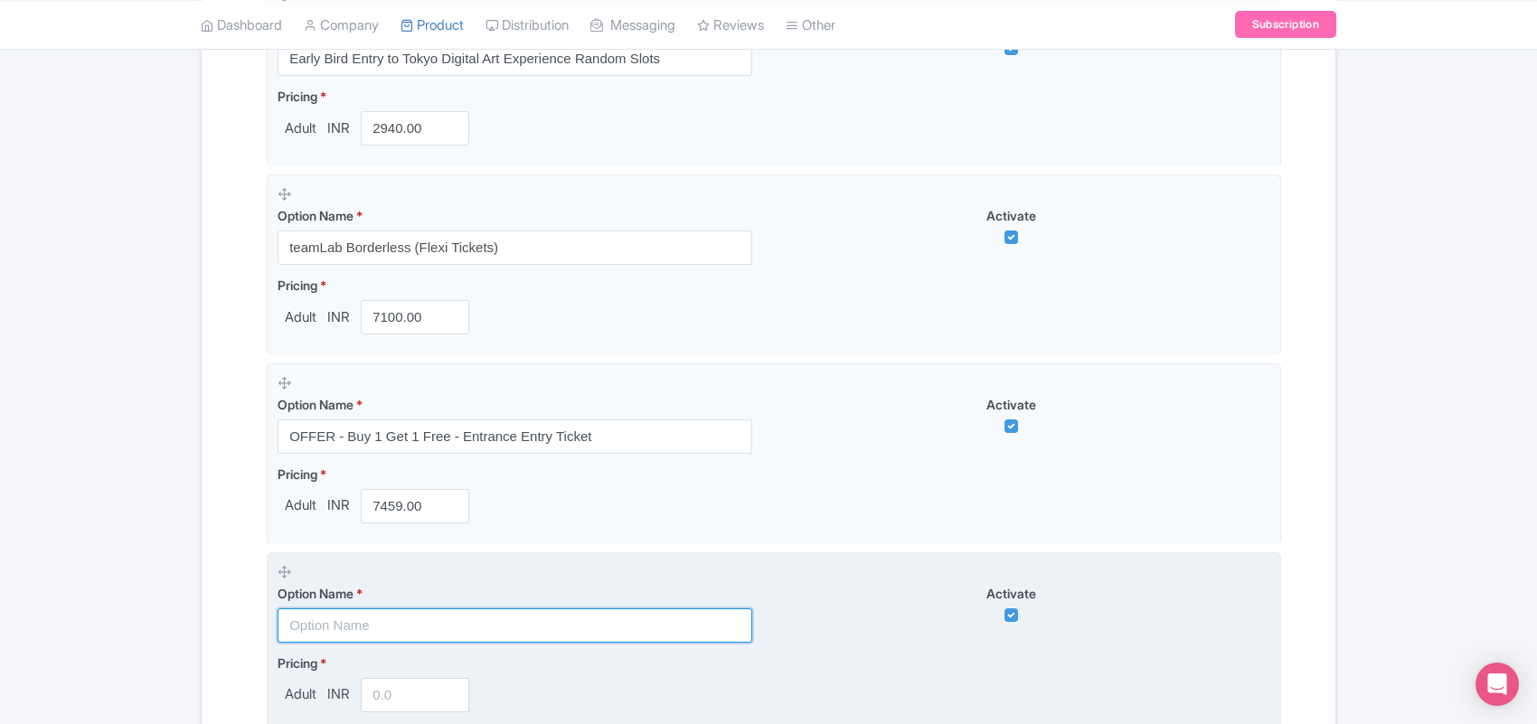
click at [317, 627] on input "text" at bounding box center [515, 626] width 475 height 34
paste input "Famaily Combo - 2 Adult + 1 Child (Random time slot between 2PM to 7PM )"
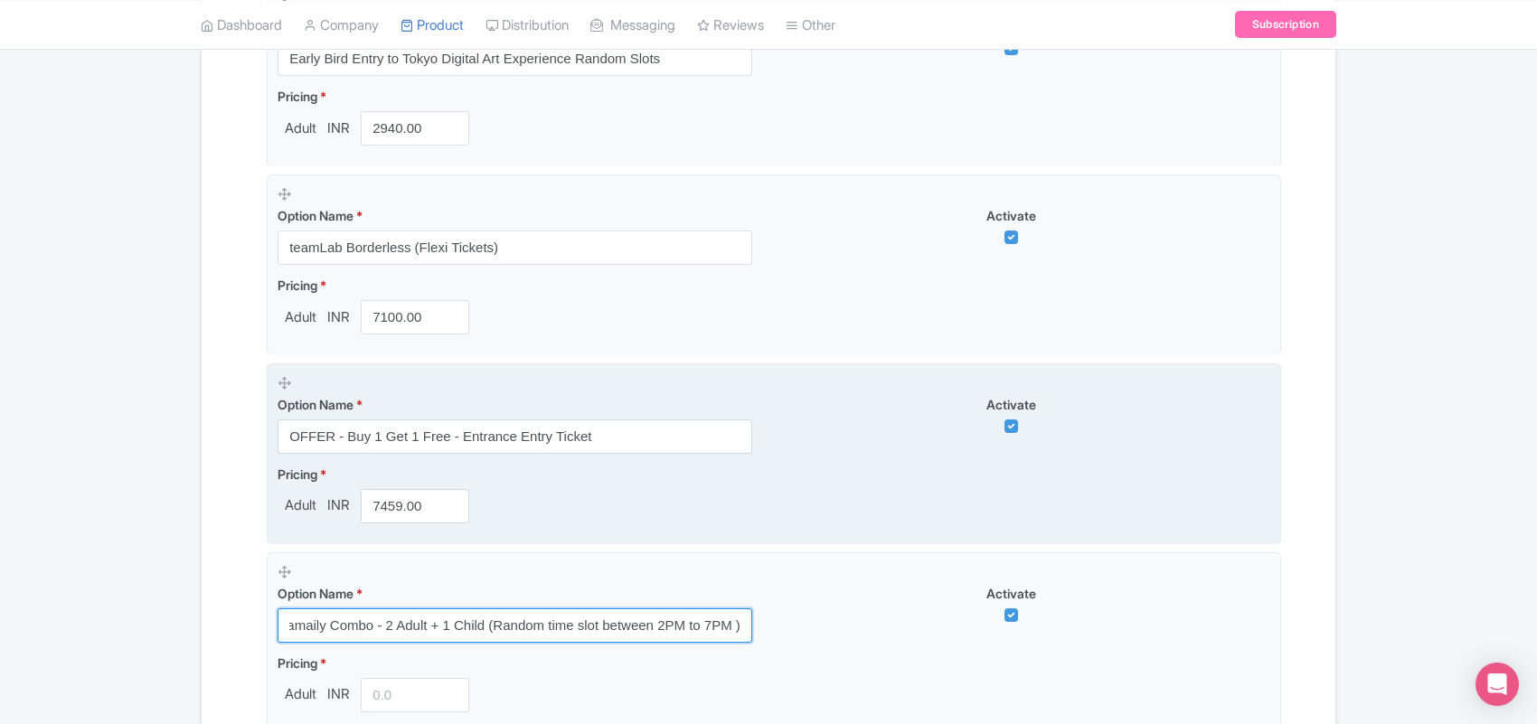
type input "Famaily Combo - 2 Adult + 1 Child (Random time slot between 2PM to 7PM )"
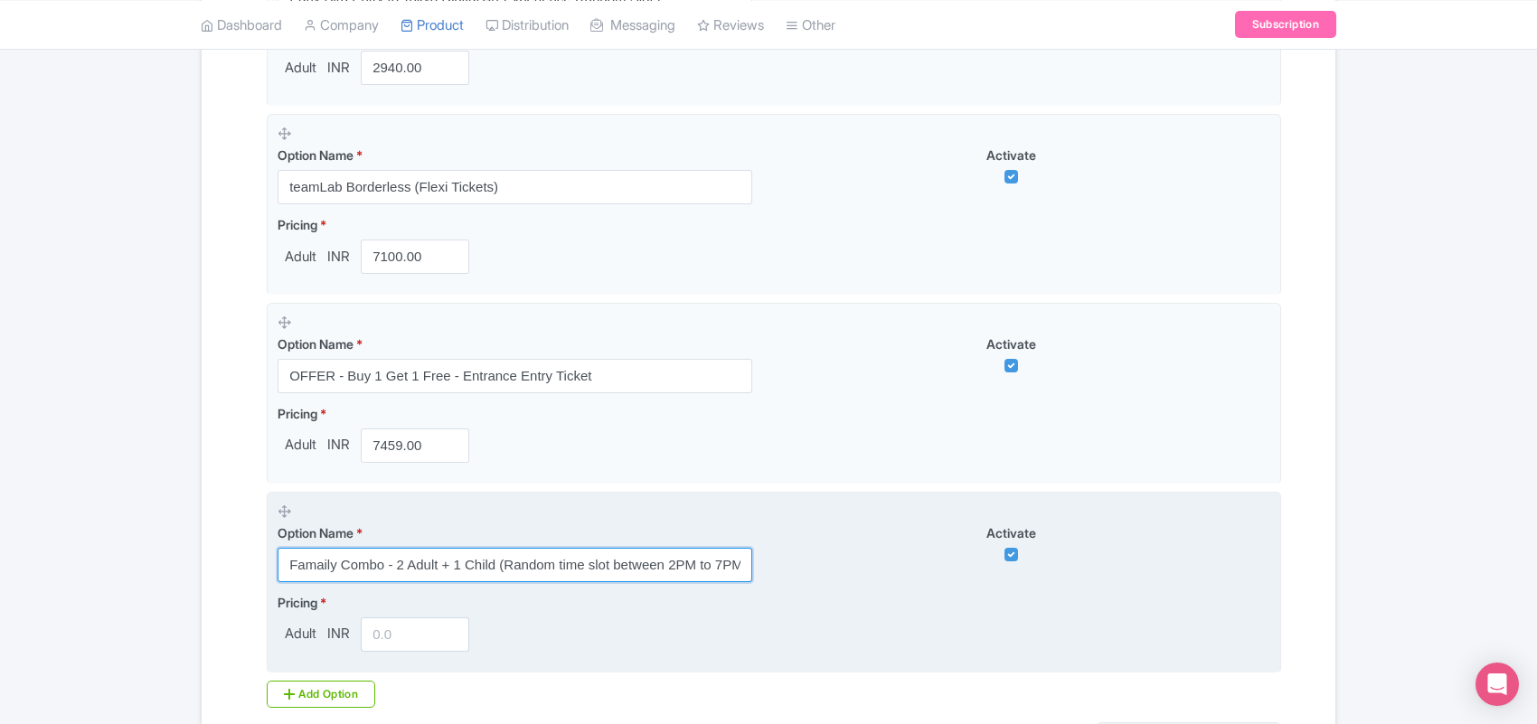
scroll to position [1126, 0]
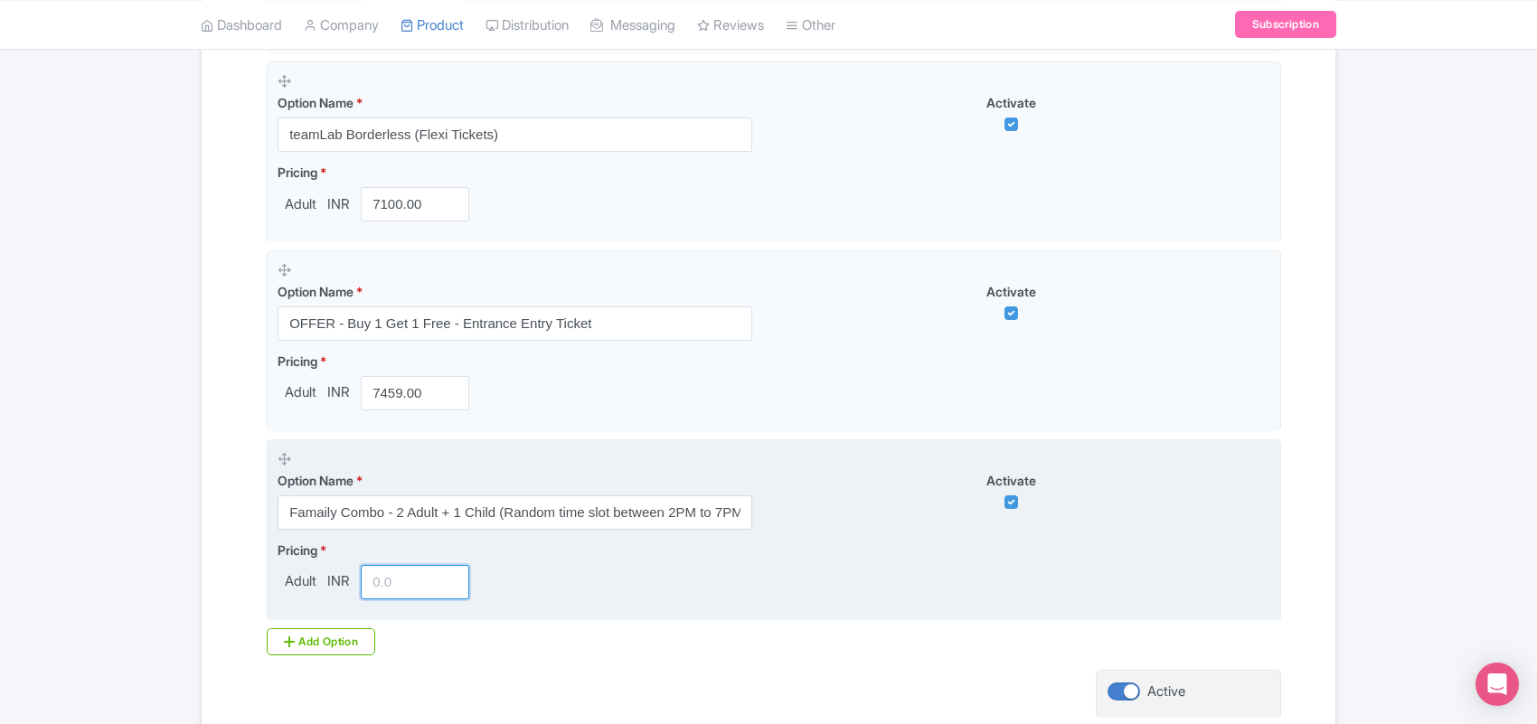
click at [383, 586] on input "number" at bounding box center [415, 582] width 109 height 34
paste input "7900.00"
type input "7900.00"
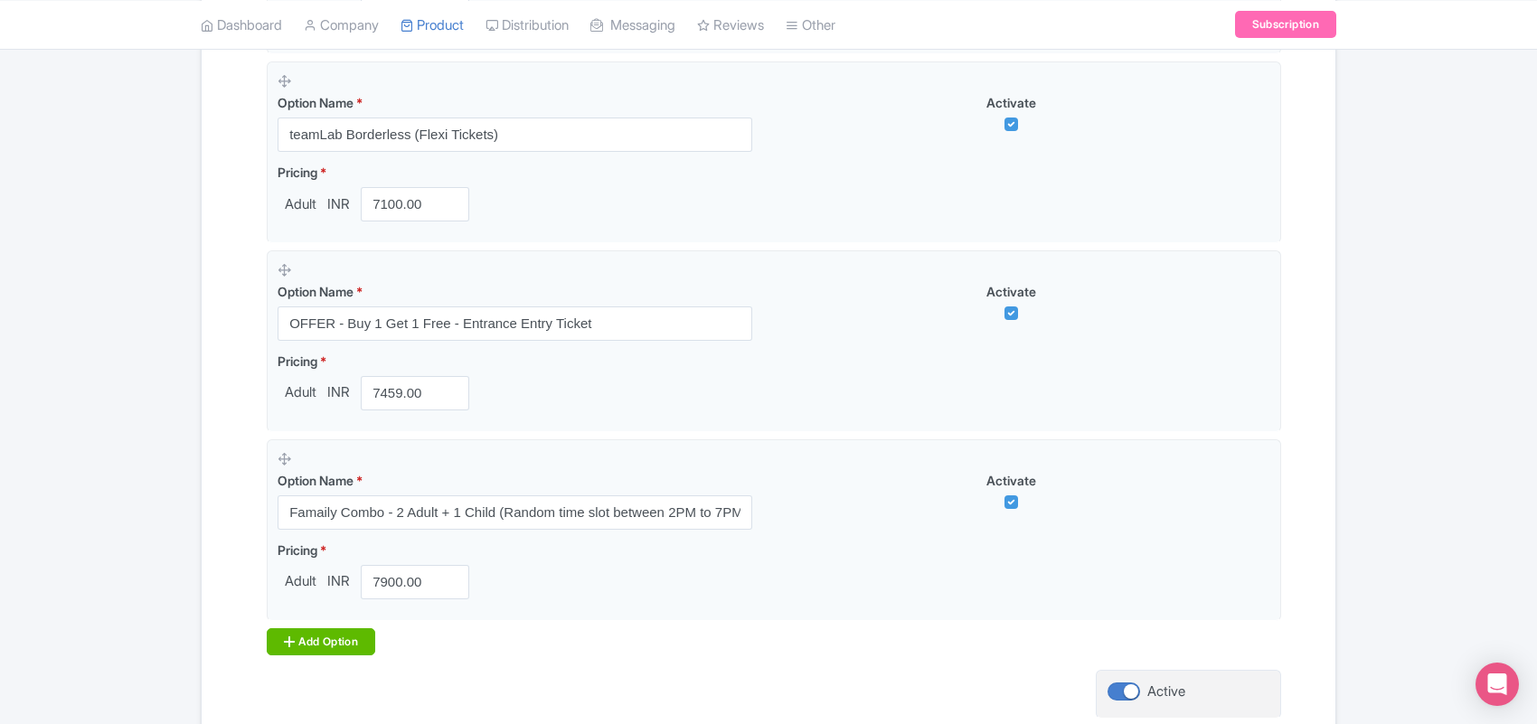
click at [319, 645] on div "Add Option" at bounding box center [321, 642] width 109 height 27
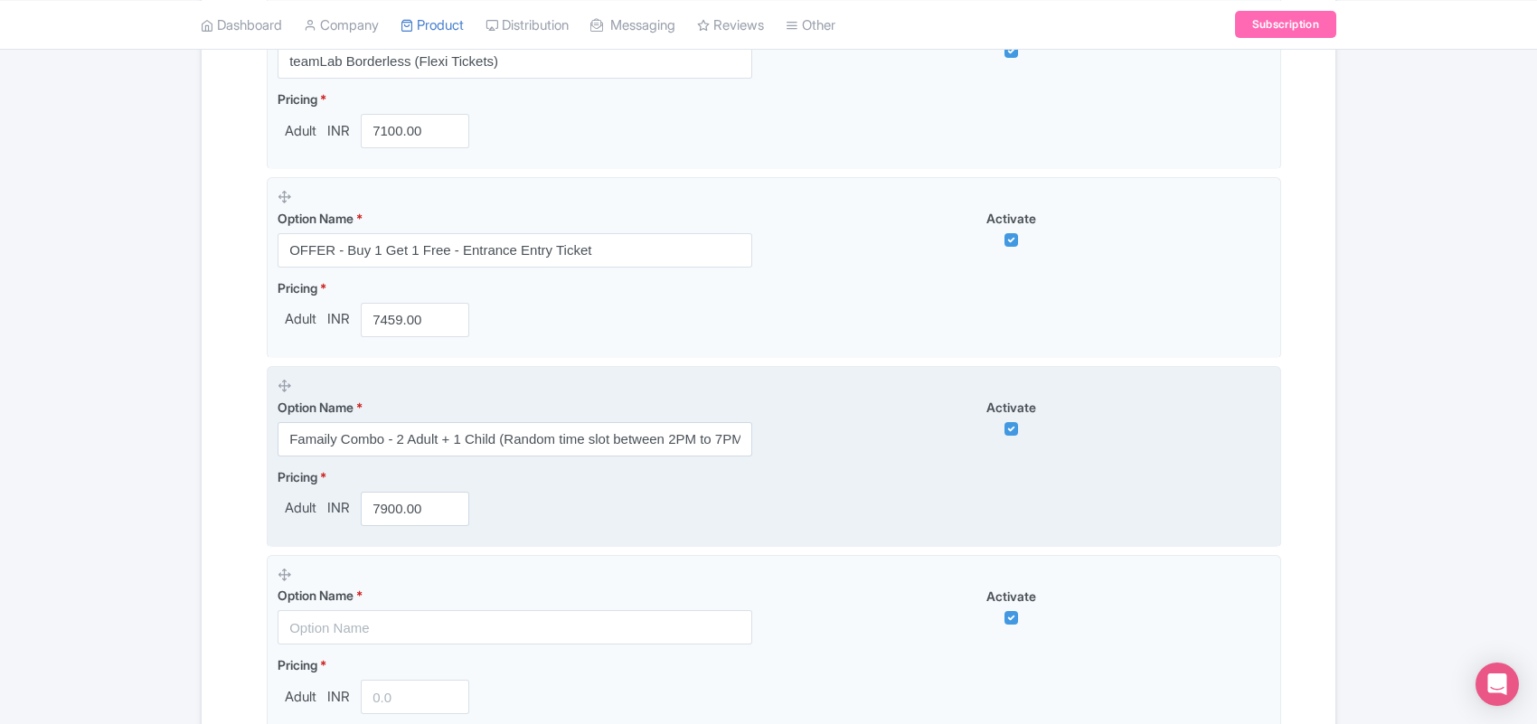
scroll to position [1239, 0]
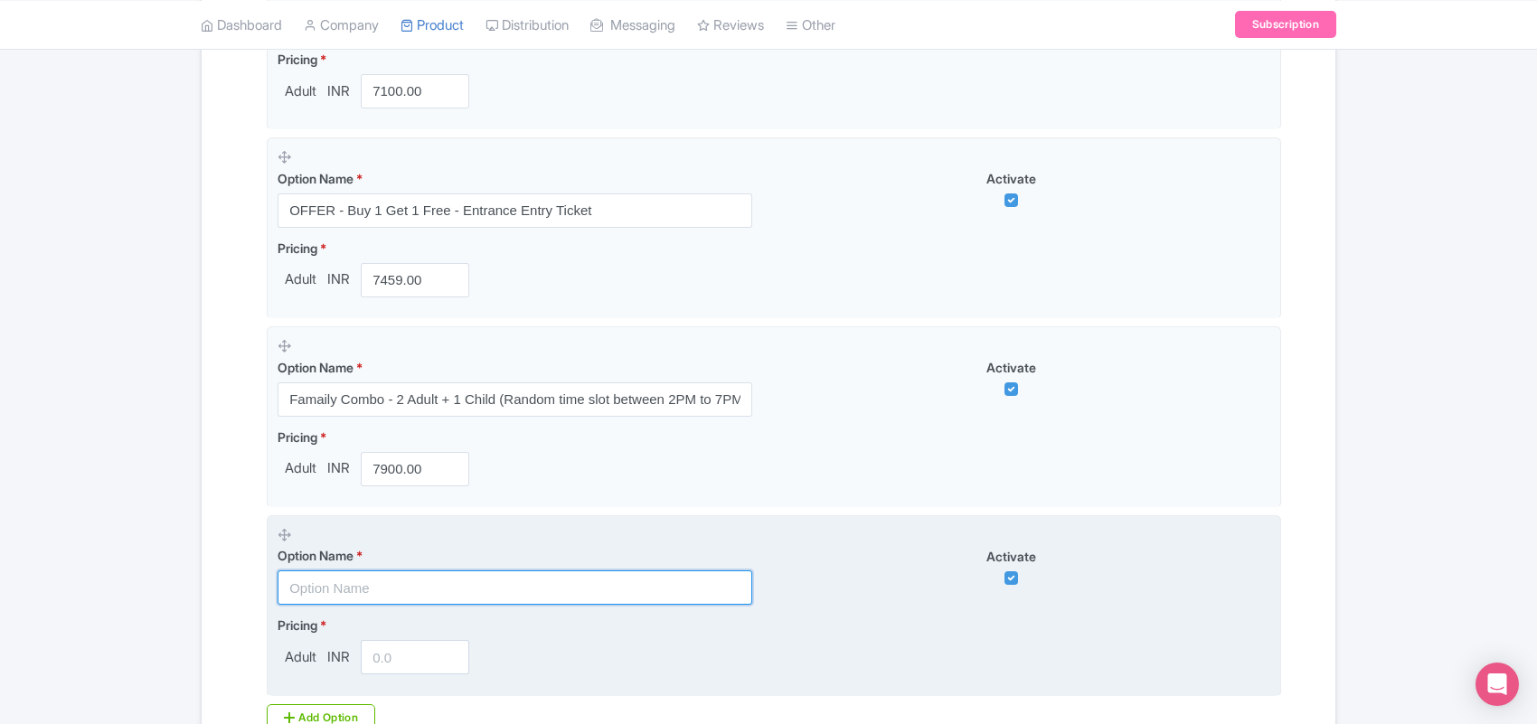
click at [345, 600] on input "text" at bounding box center [515, 588] width 475 height 34
paste input "Combo - 1 Adult + 1 Child ( Random Sunny Time slot )"
type input "Combo - 1 Adult + 1 Child ( Random Sunny Time slot )"
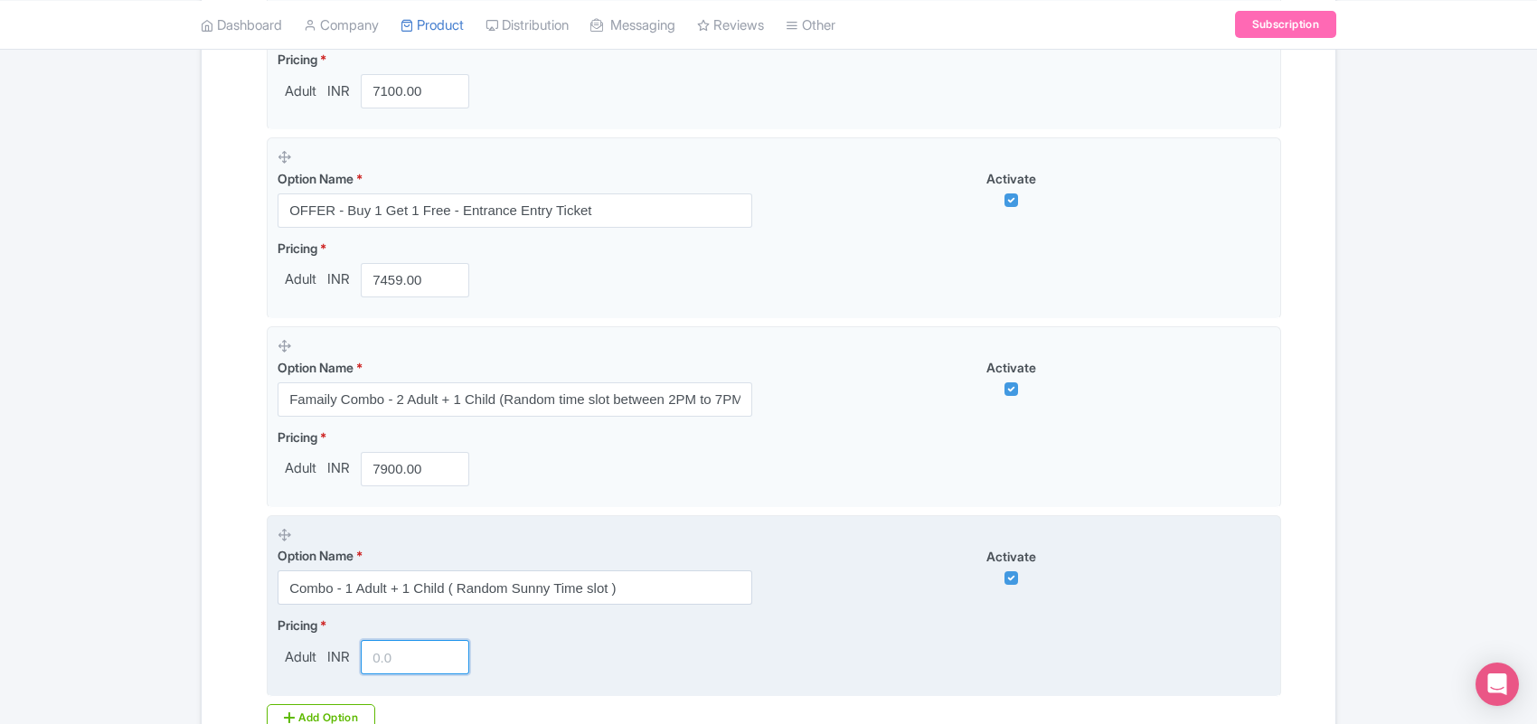
click at [399, 674] on input "number" at bounding box center [415, 657] width 109 height 34
paste input "8200.00"
type input "8200.00"
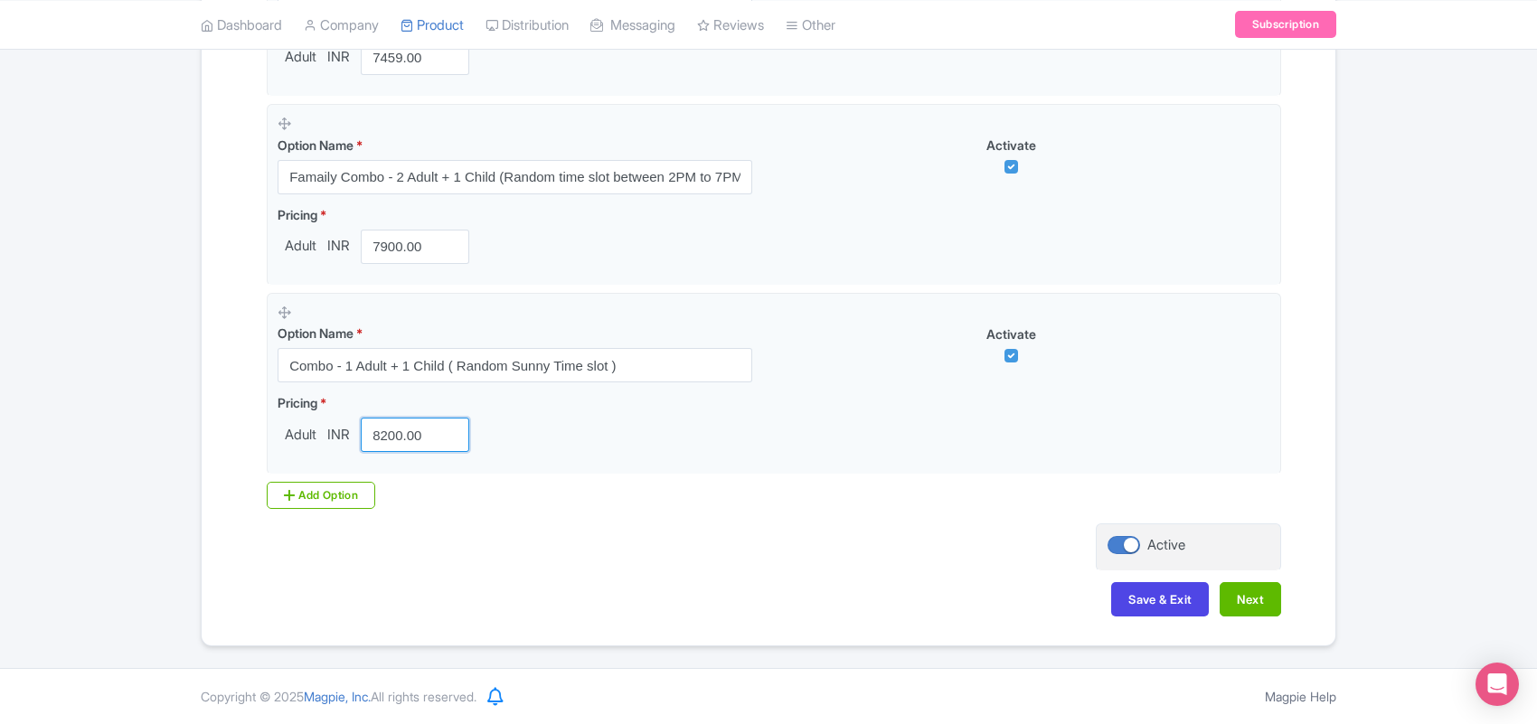
scroll to position [1467, 0]
click at [333, 491] on div "Add Option" at bounding box center [321, 495] width 109 height 27
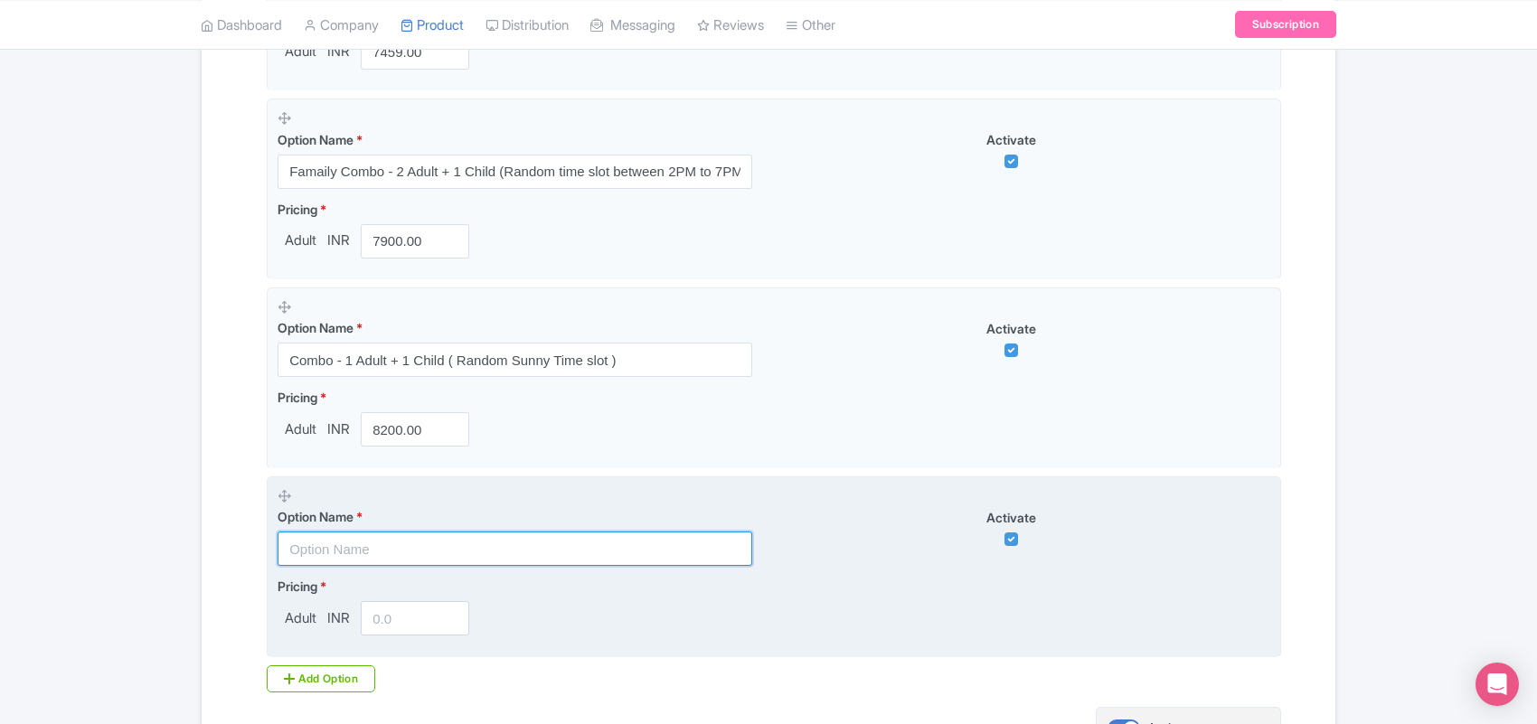
click at [324, 553] on input "text" at bounding box center [515, 549] width 475 height 34
paste input "Famaily Combo - 2 Adult + 2 Child (Random time slot between 2PM to 7PM )"
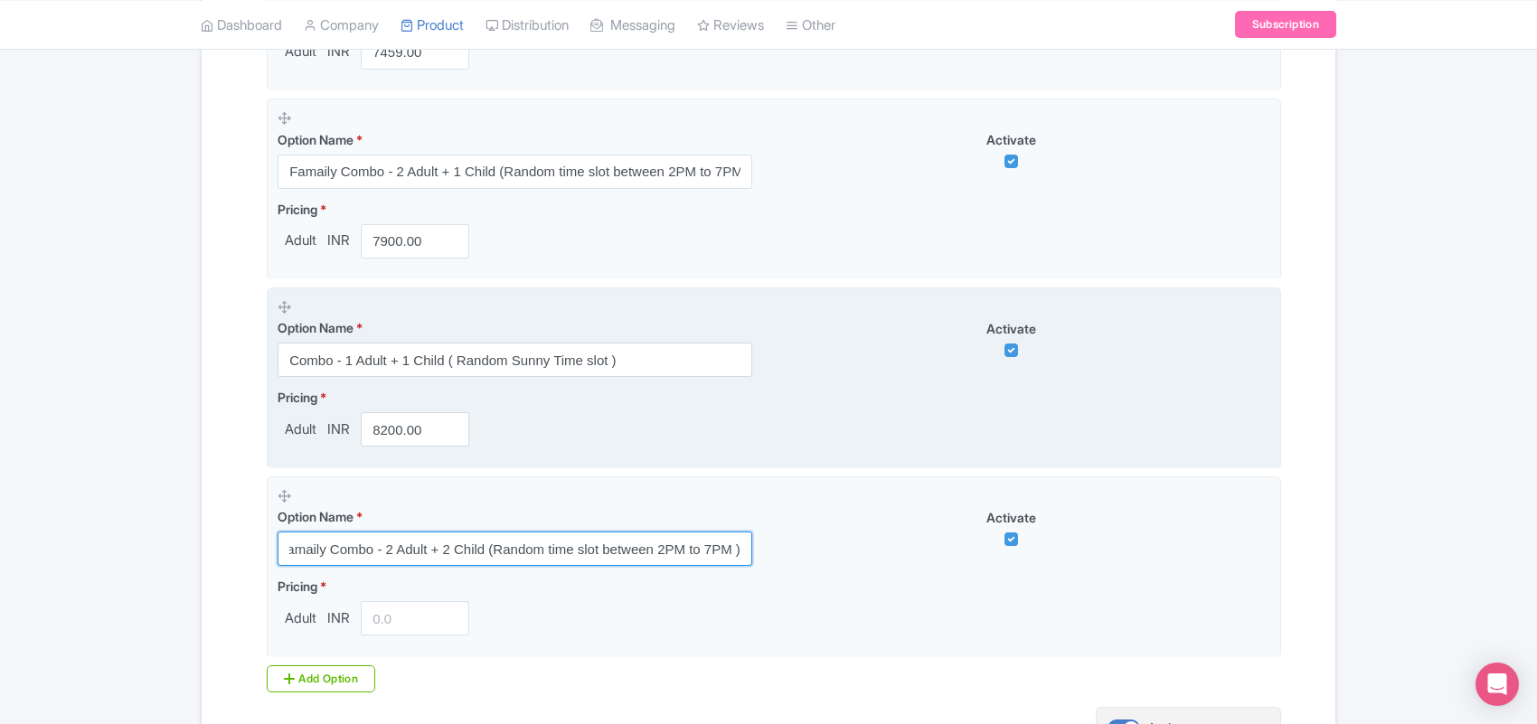
type input "Famaily Combo - 2 Adult + 2 Child (Random time slot between 2PM to 7PM )"
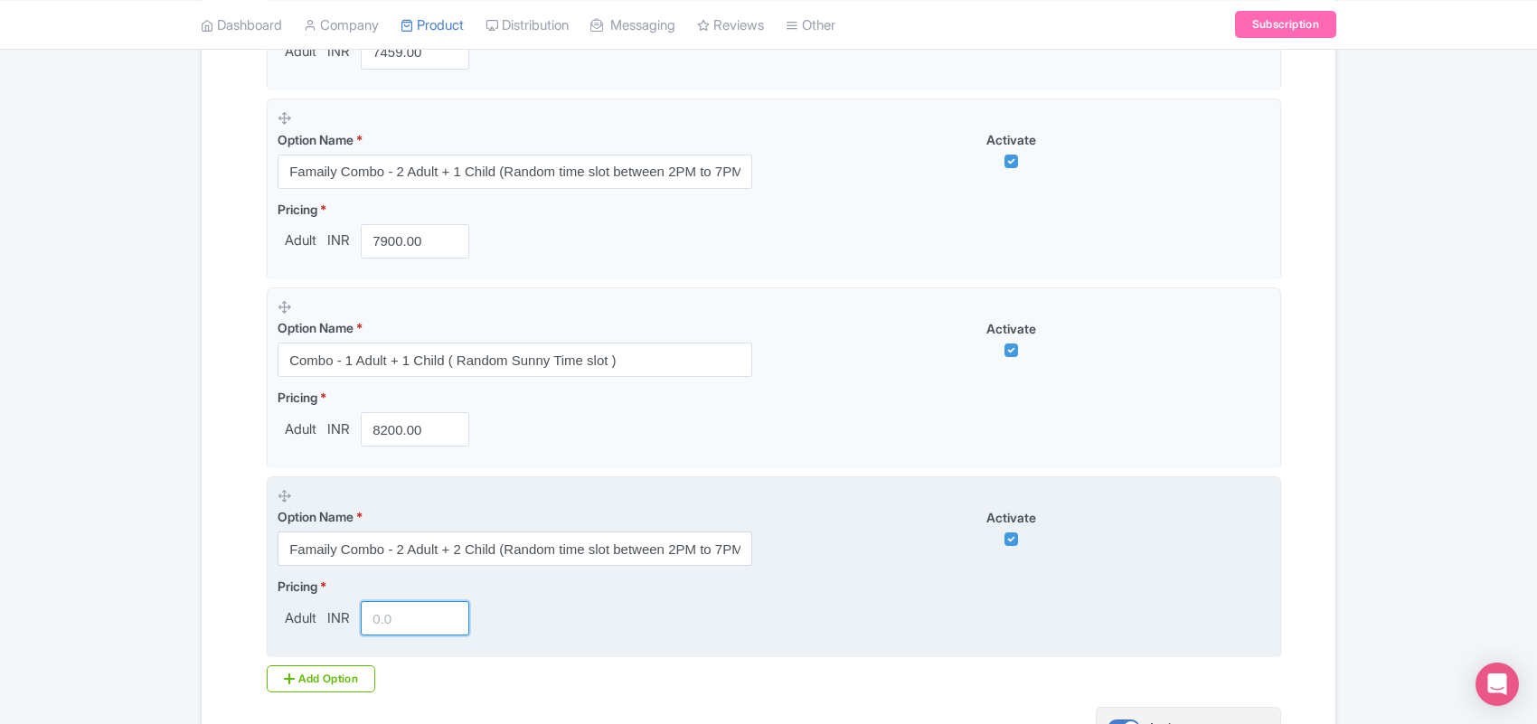
click at [395, 618] on input "number" at bounding box center [415, 618] width 109 height 34
paste input "8489.00"
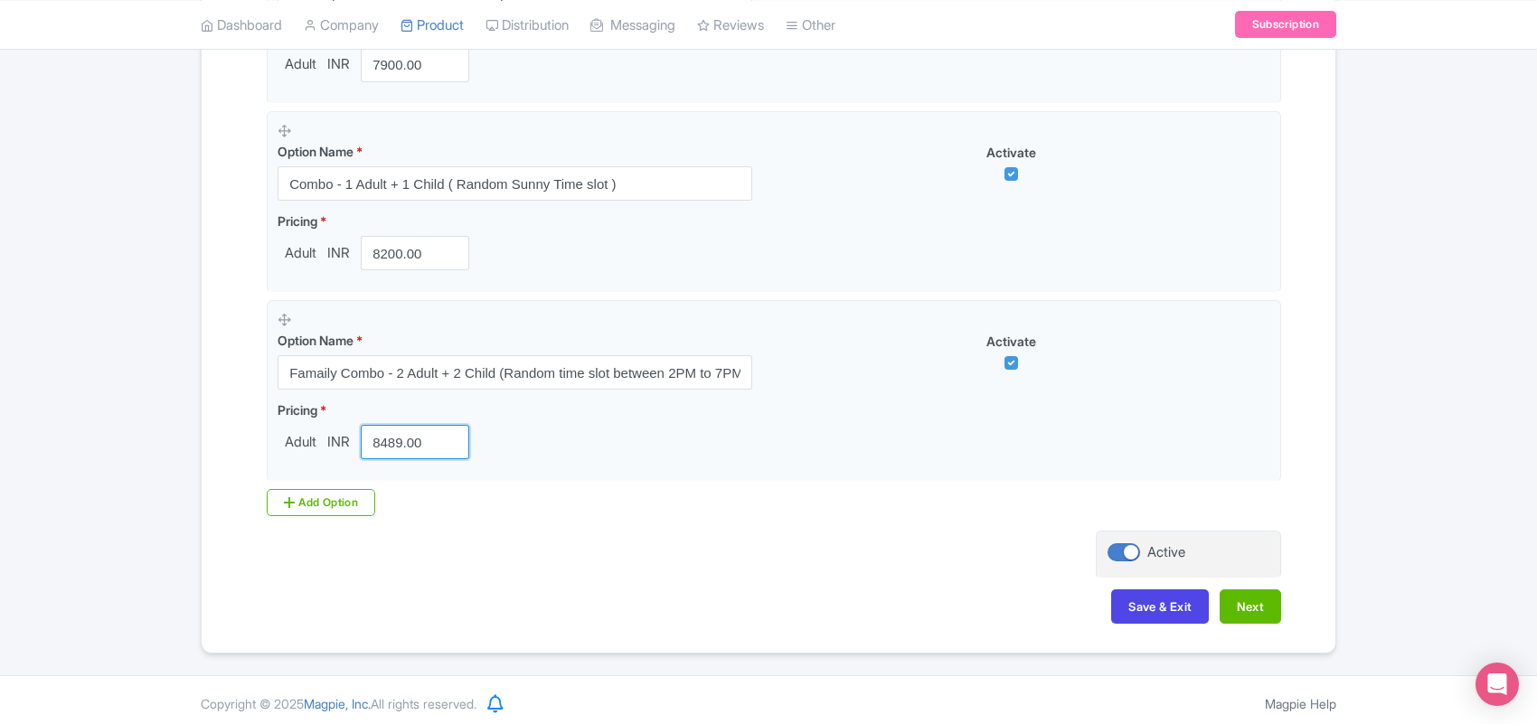
scroll to position [1657, 0]
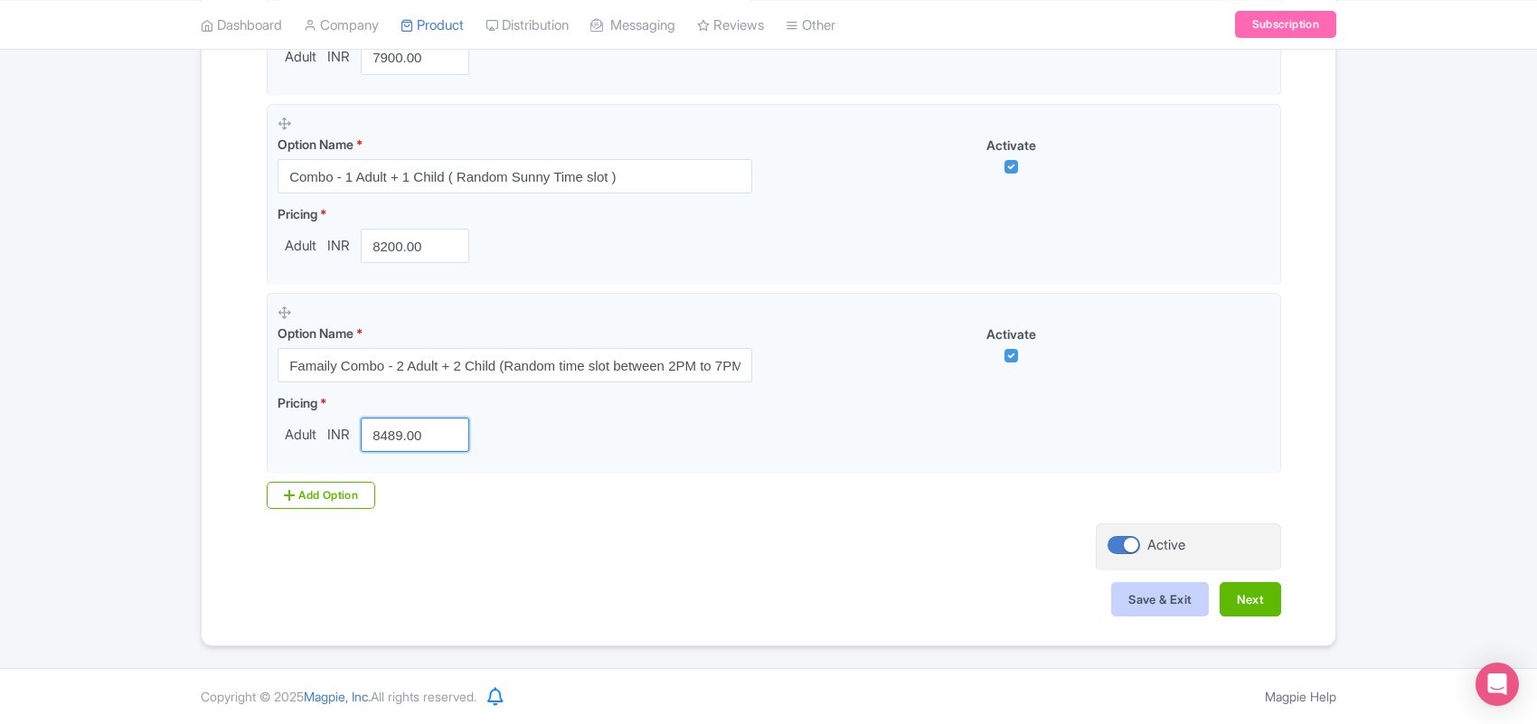
type input "8489.00"
click at [1158, 599] on button "Save & Exit" at bounding box center [1161, 599] width 98 height 34
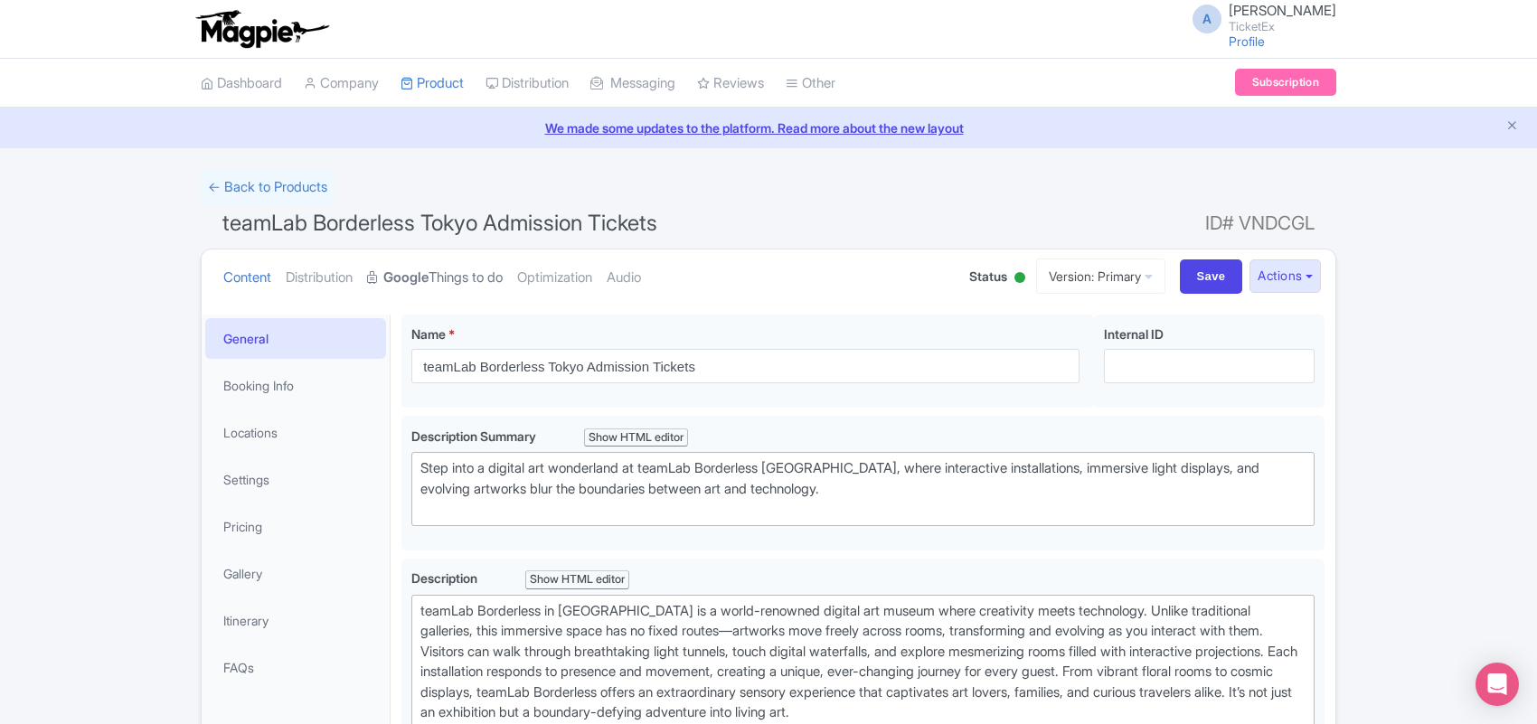
click at [466, 279] on link "Google Things to do" at bounding box center [435, 278] width 136 height 57
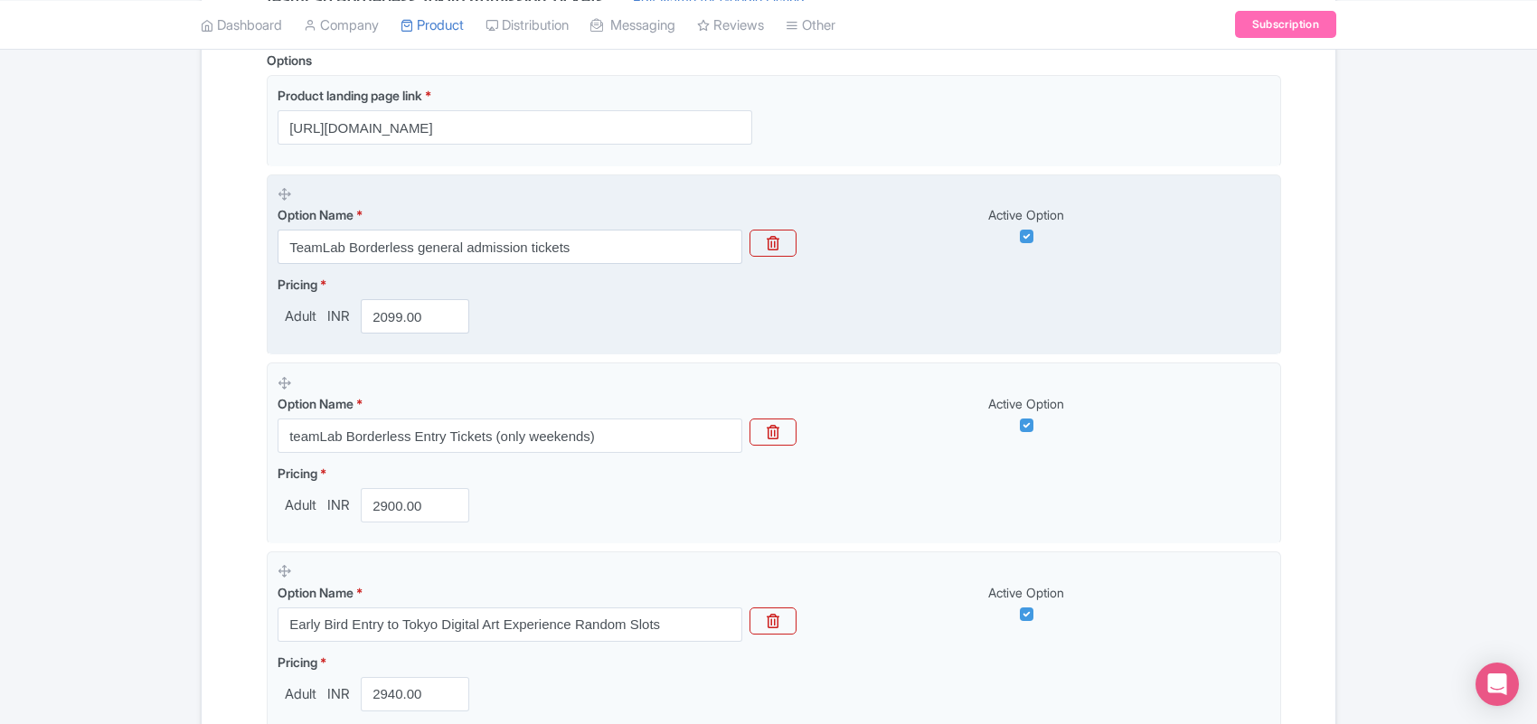
scroll to position [99, 0]
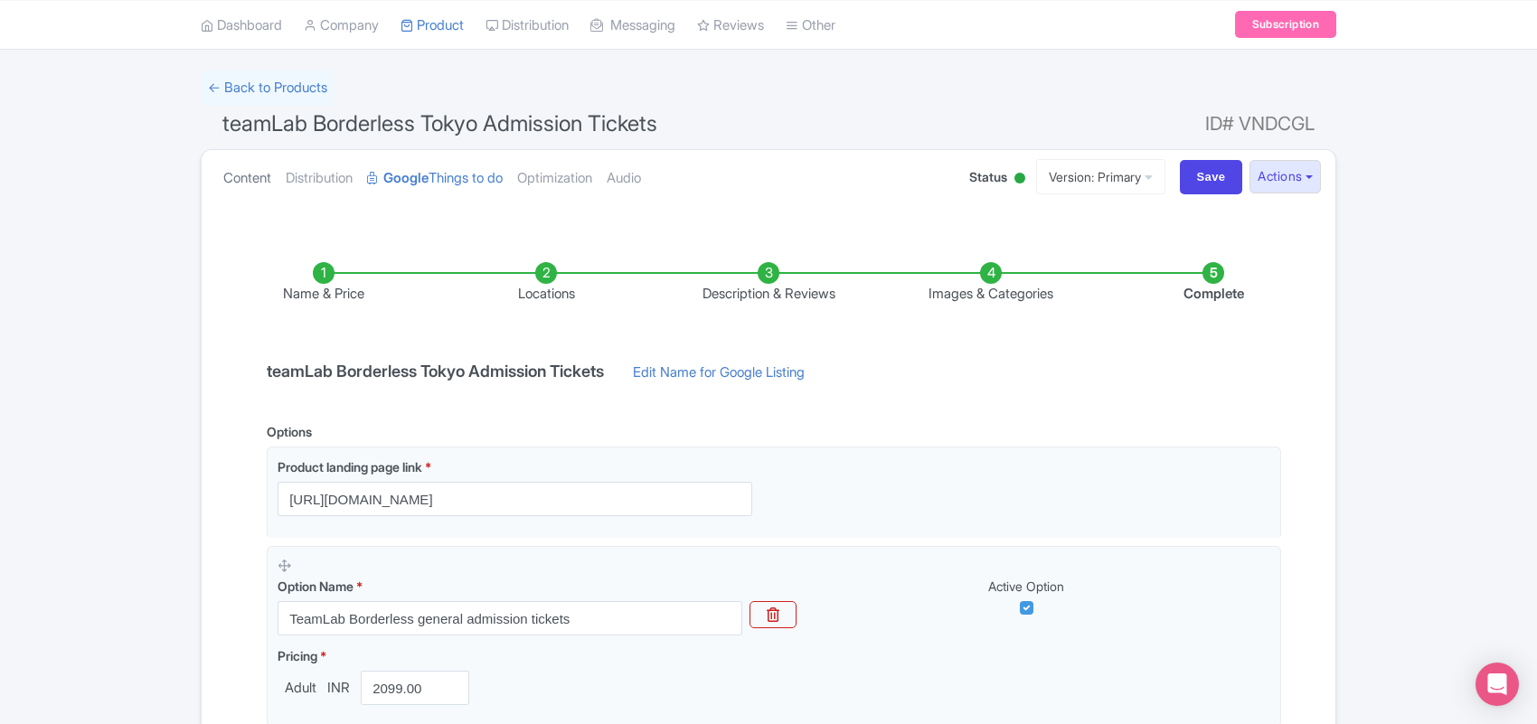
click at [247, 174] on link "Content" at bounding box center [247, 178] width 48 height 57
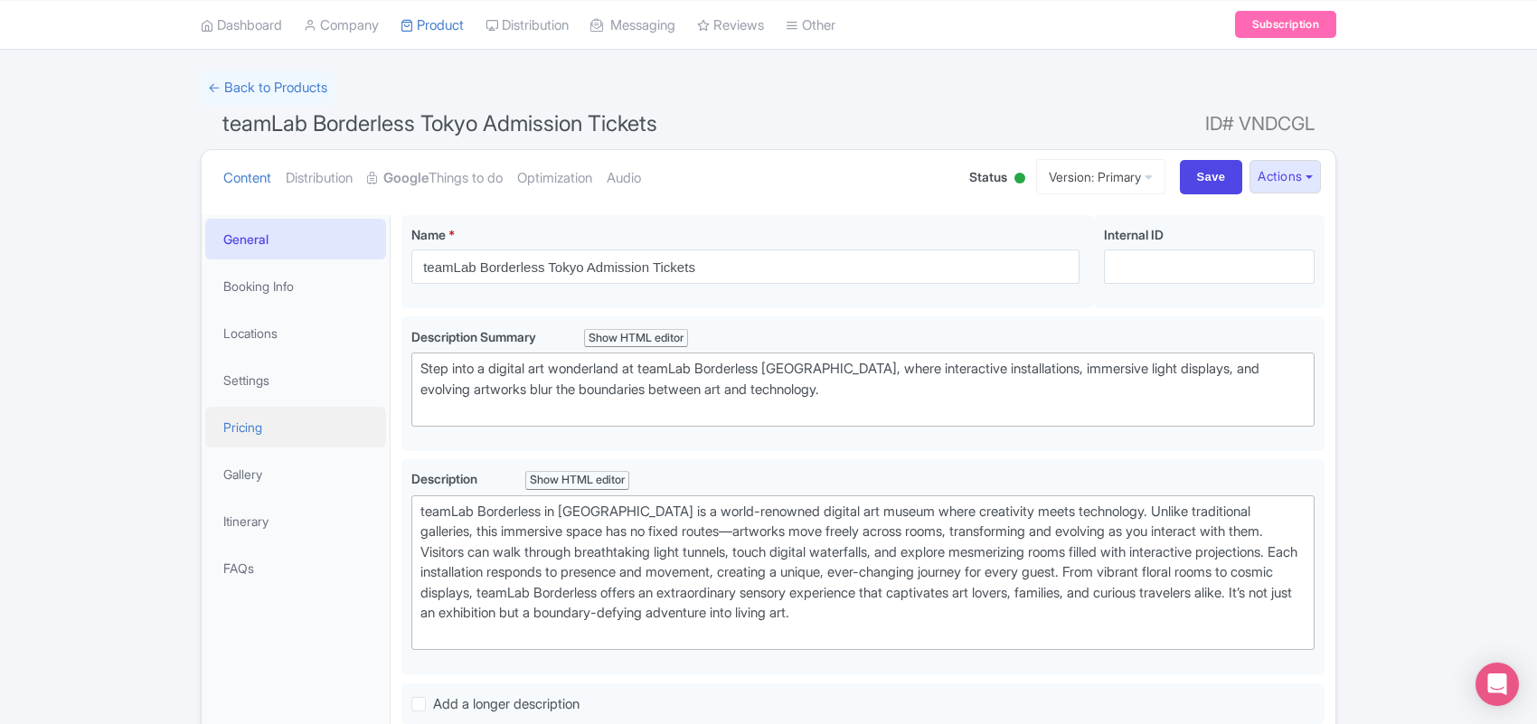
click at [267, 422] on link "Pricing" at bounding box center [295, 427] width 181 height 41
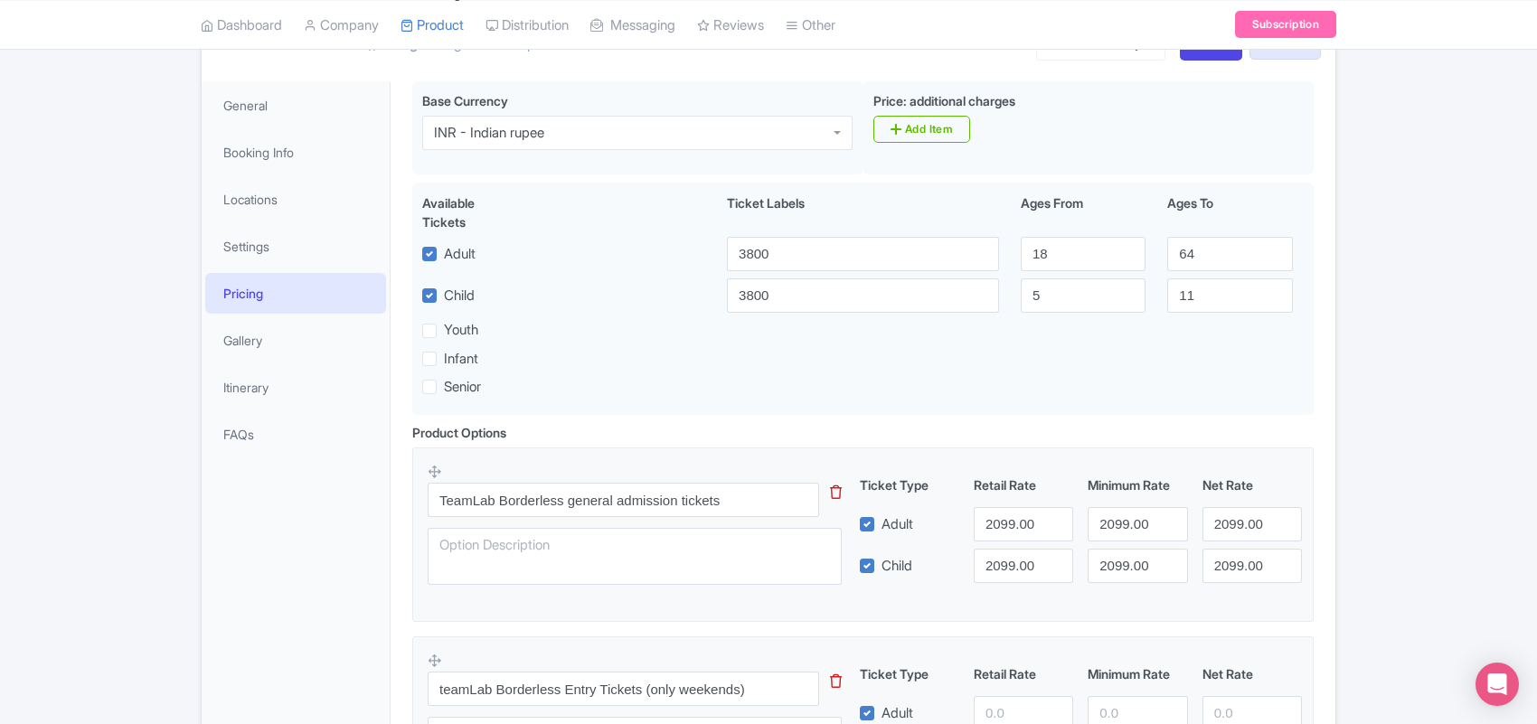
scroll to position [194, 0]
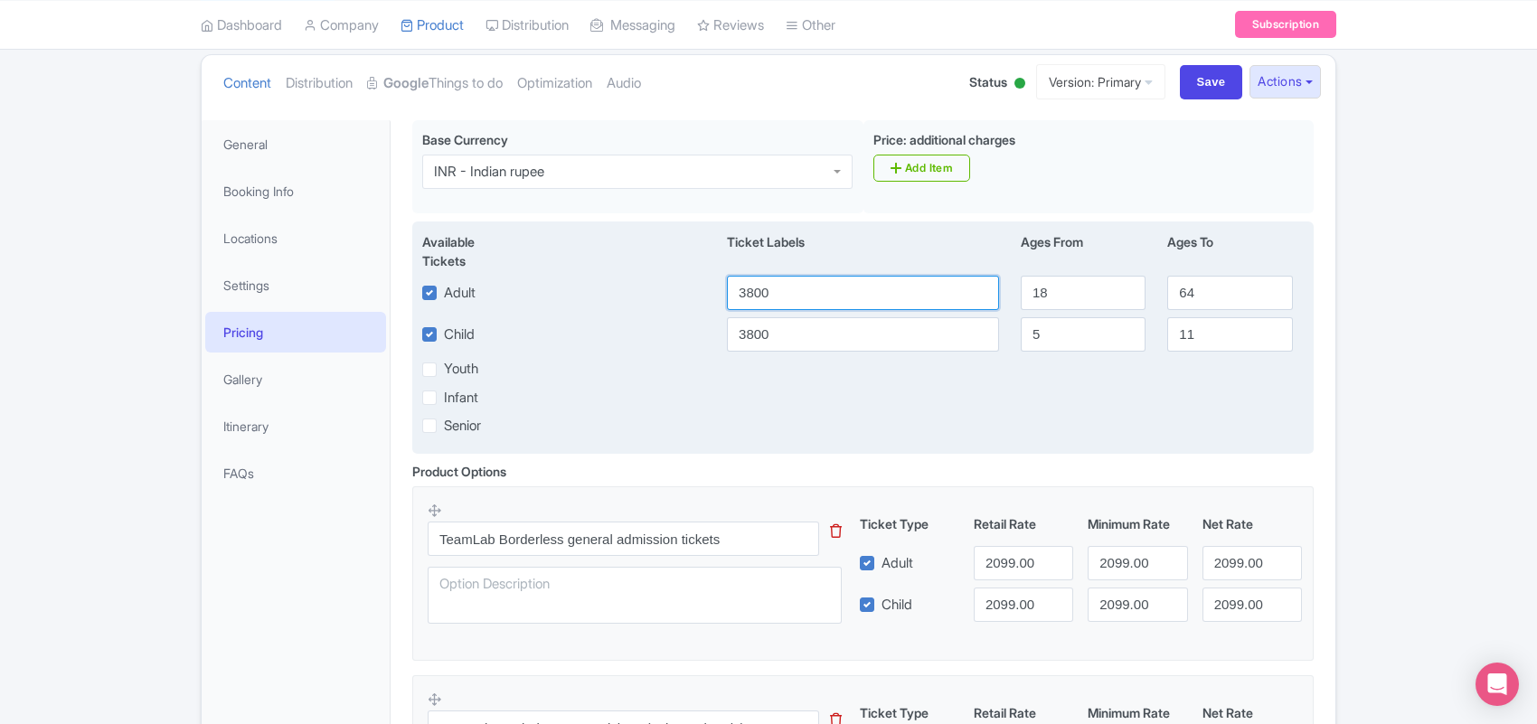
drag, startPoint x: 787, startPoint y: 295, endPoint x: 674, endPoint y: 286, distance: 113.4
click at [674, 286] on div "Adult 3800 18 64" at bounding box center [863, 293] width 903 height 34
type input "3900"
click at [758, 332] on input "3800" at bounding box center [863, 334] width 272 height 34
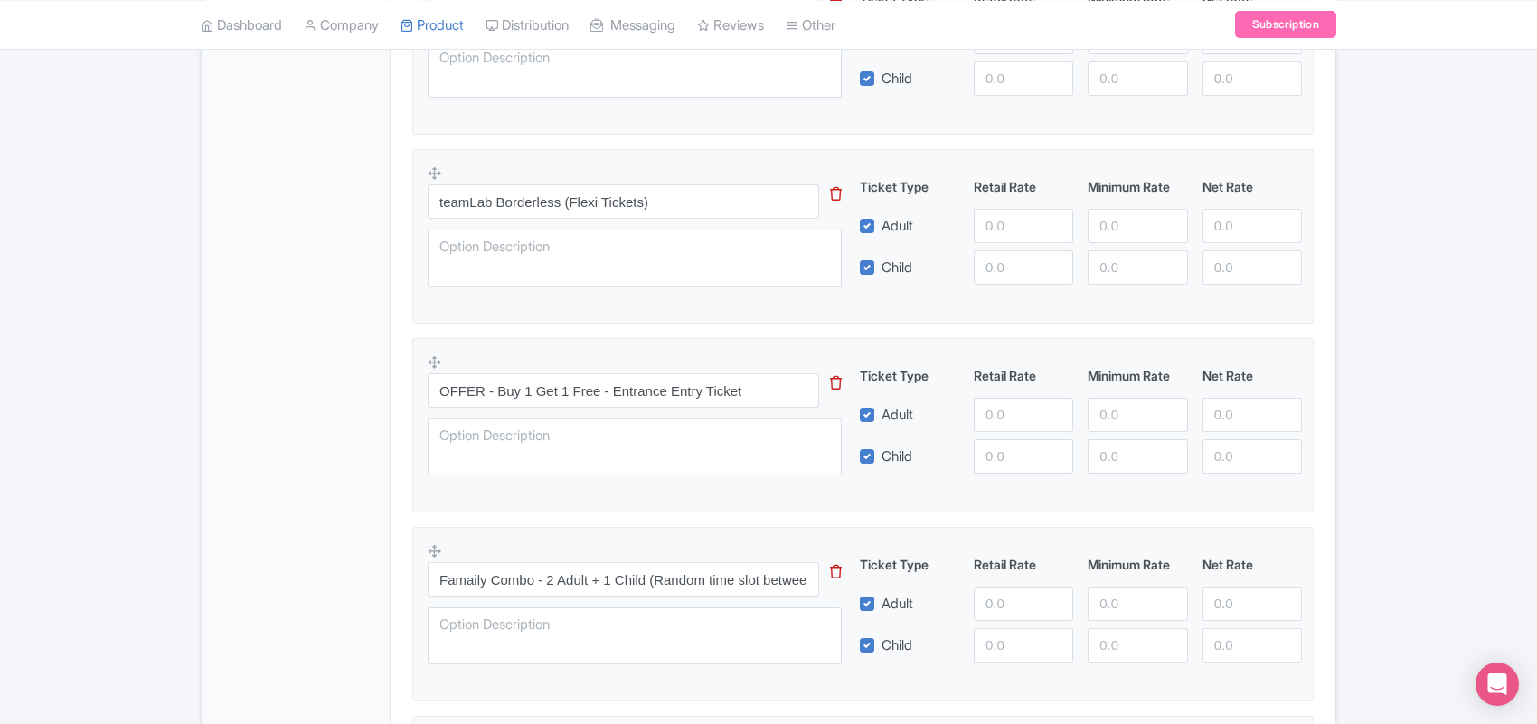
scroll to position [1664, 0]
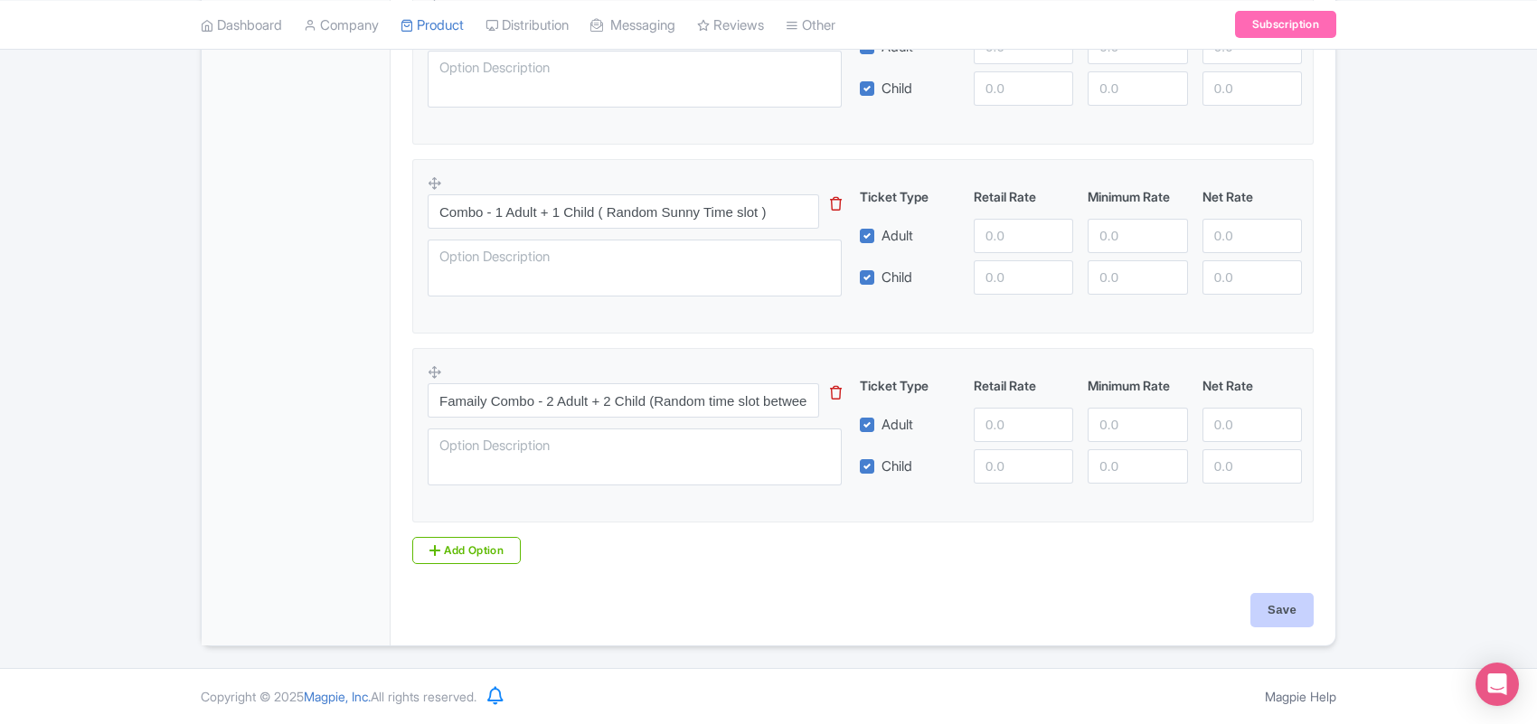
type input "3900"
click at [1264, 599] on input "Save" at bounding box center [1282, 610] width 63 height 34
type input "Saving..."
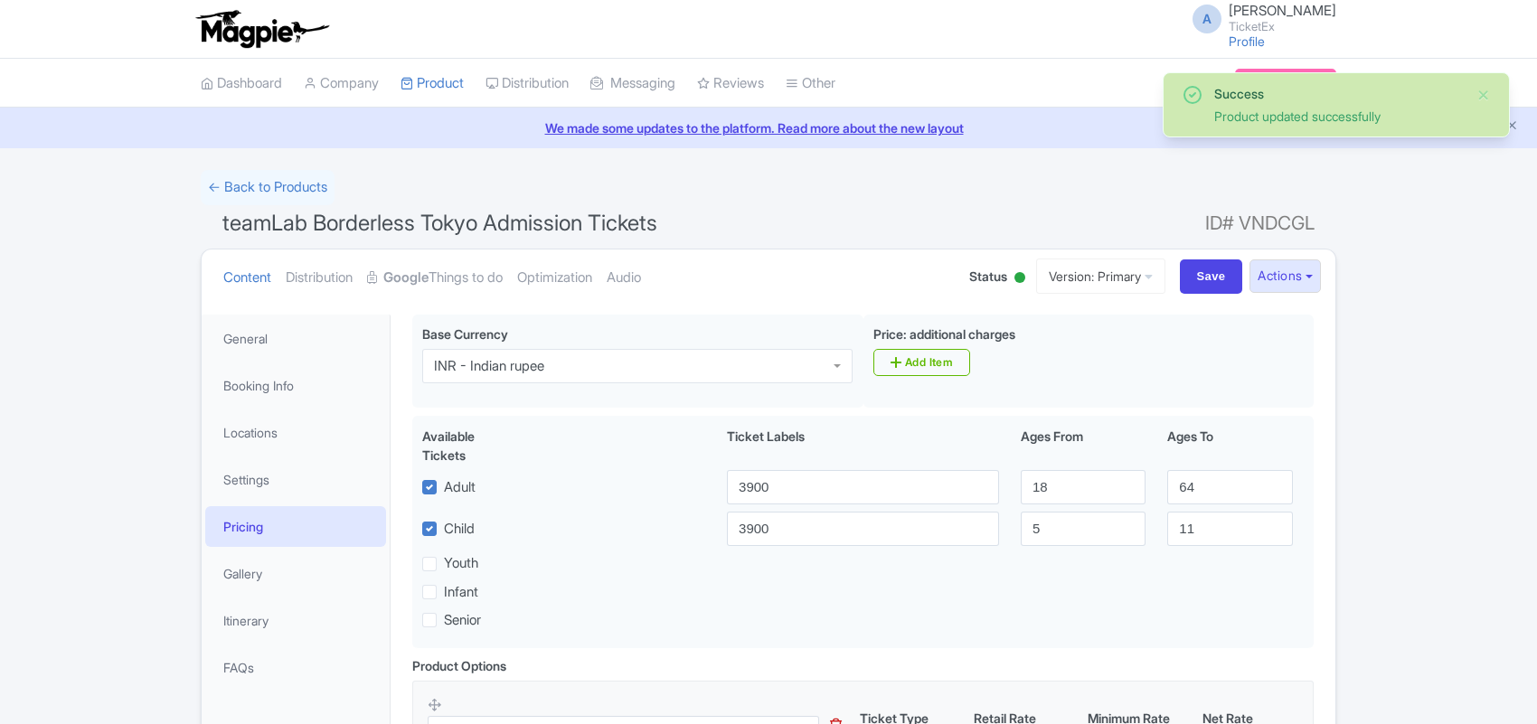
scroll to position [315, 0]
